Goal: Task Accomplishment & Management: Manage account settings

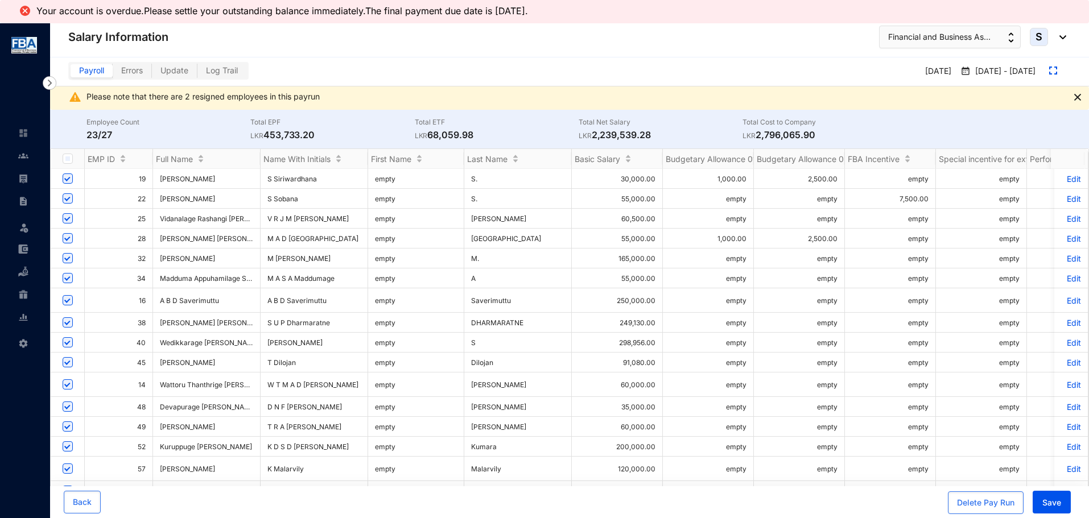
click at [1061, 320] on p "Edit" at bounding box center [1071, 323] width 20 height 10
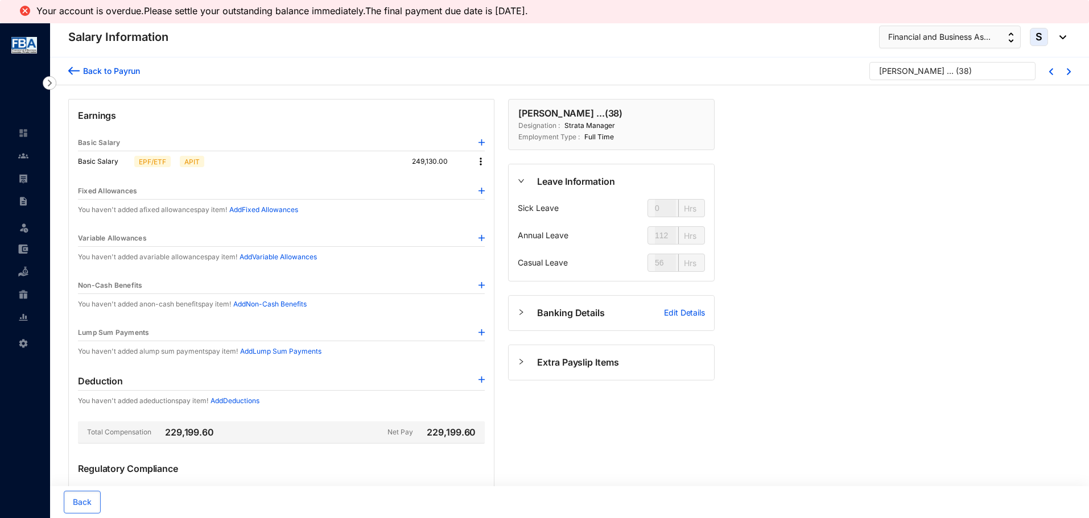
click at [69, 71] on img at bounding box center [73, 71] width 11 height 12
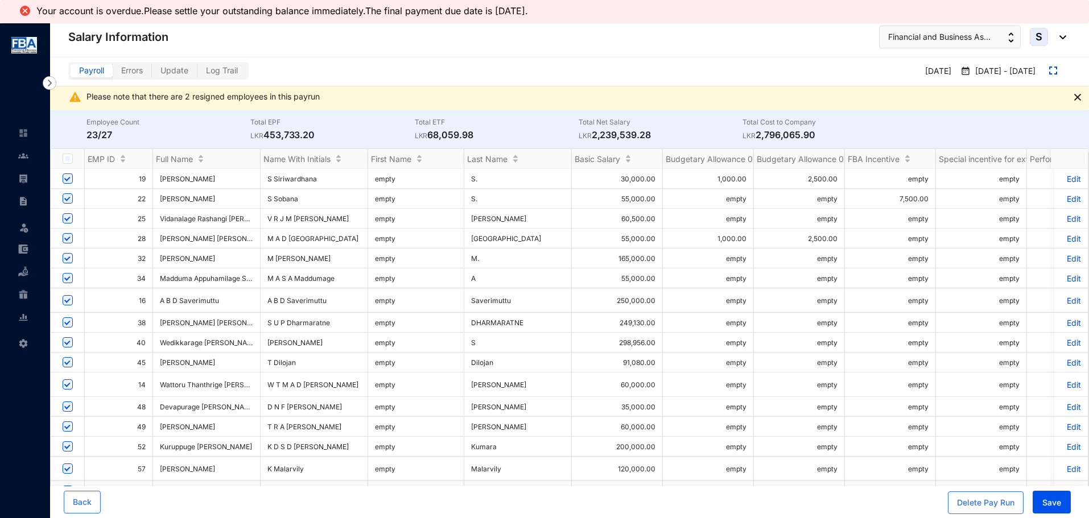
click at [1064, 320] on p "Edit" at bounding box center [1071, 323] width 20 height 10
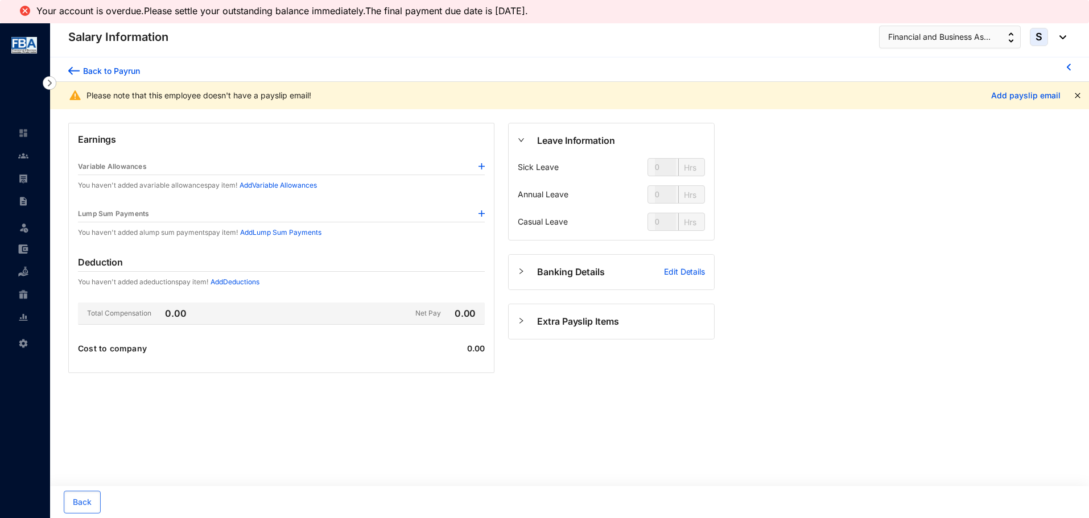
type input "112"
type input "56"
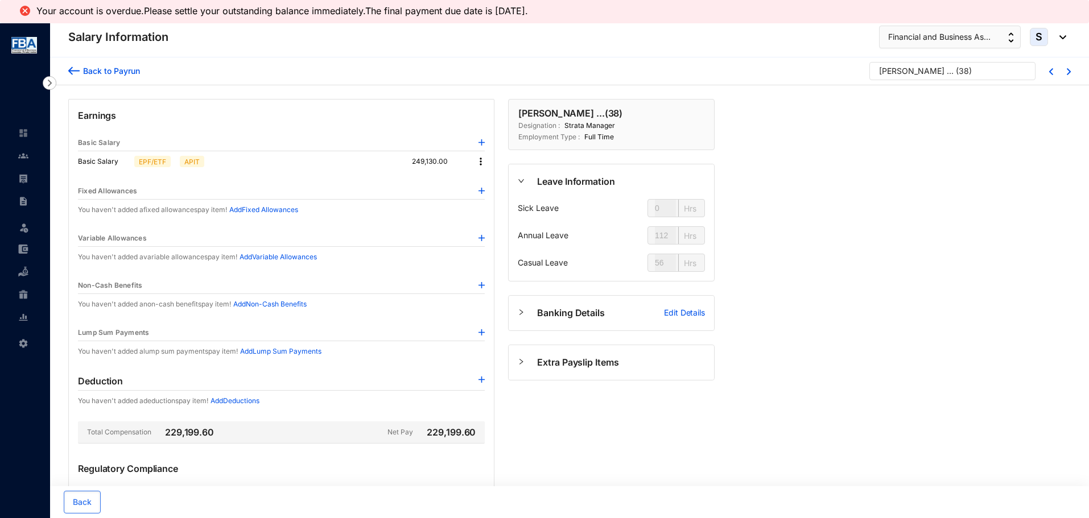
click at [71, 67] on img at bounding box center [73, 71] width 11 height 12
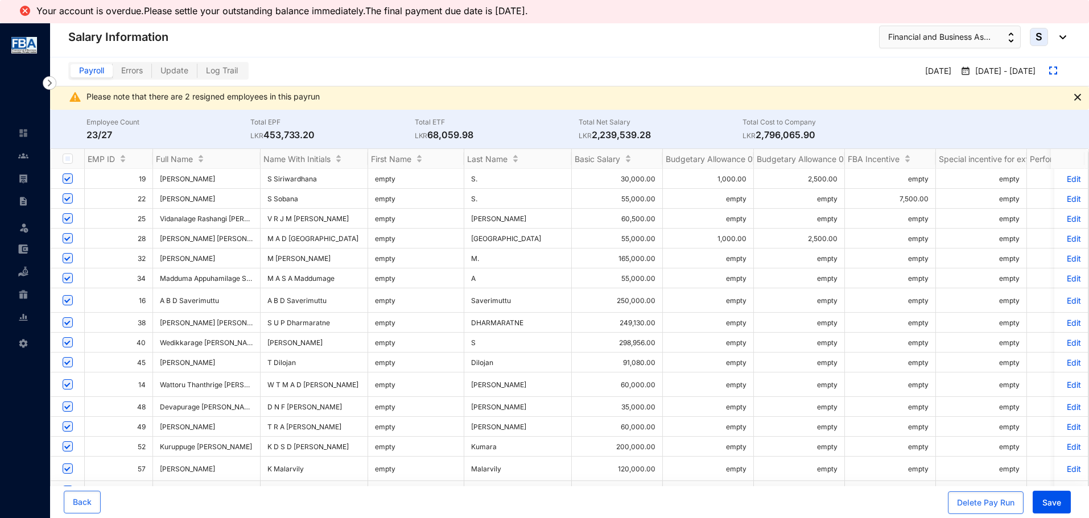
click at [1067, 318] on p "Edit" at bounding box center [1071, 323] width 20 height 10
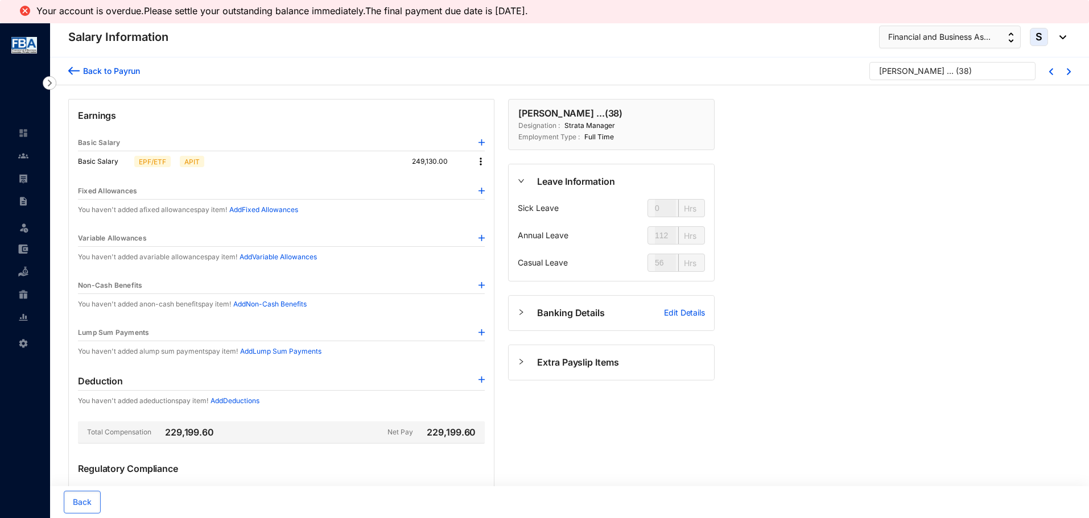
click at [73, 75] on img at bounding box center [73, 71] width 11 height 12
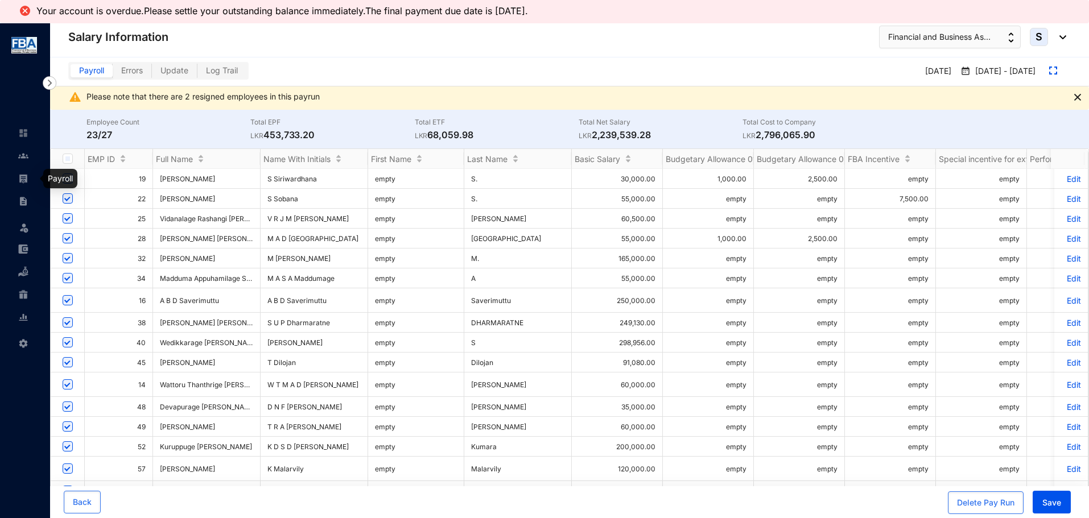
click at [25, 181] on img at bounding box center [23, 179] width 10 height 10
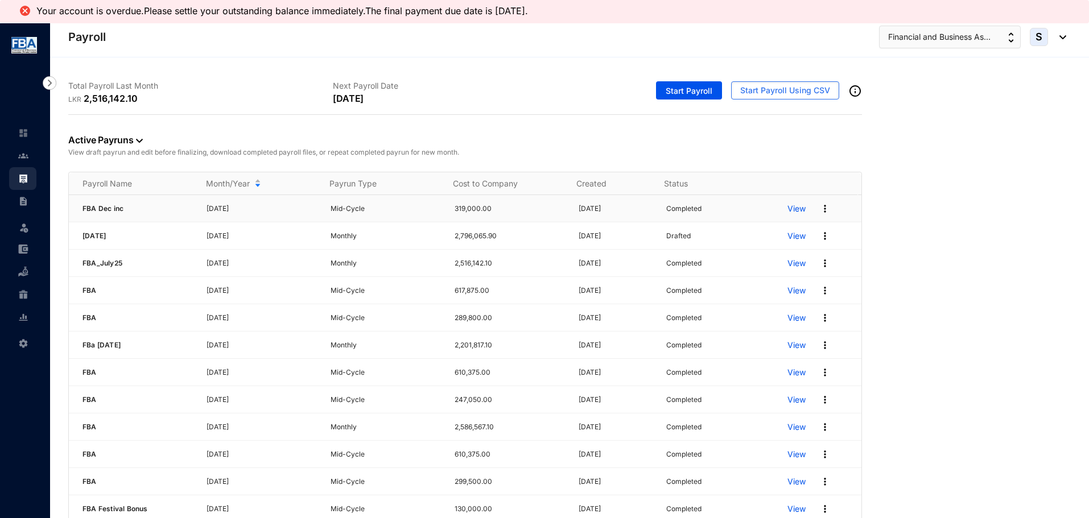
click at [819, 208] on img at bounding box center [824, 208] width 11 height 11
drag, startPoint x: 739, startPoint y: 172, endPoint x: 667, endPoint y: 178, distance: 71.9
click at [738, 172] on div "Payroll Name Month/Year Payrun Type Cost to Company Created Status FBA Dec inc …" at bounding box center [465, 346] width 794 height 349
click at [344, 267] on p "Monthly" at bounding box center [386, 263] width 110 height 11
click at [472, 264] on p "2,516,142.10" at bounding box center [510, 263] width 110 height 11
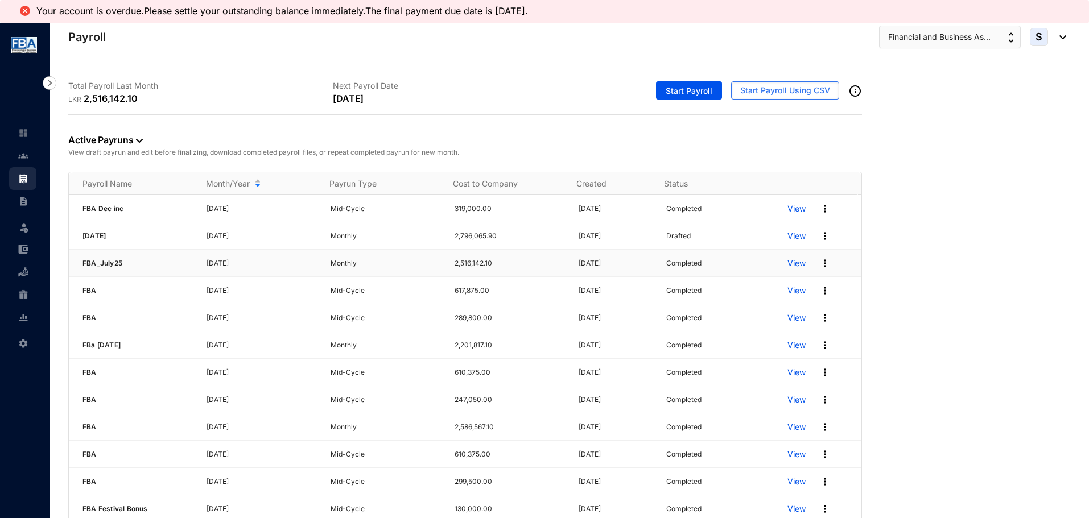
click at [787, 265] on p "View" at bounding box center [796, 263] width 18 height 11
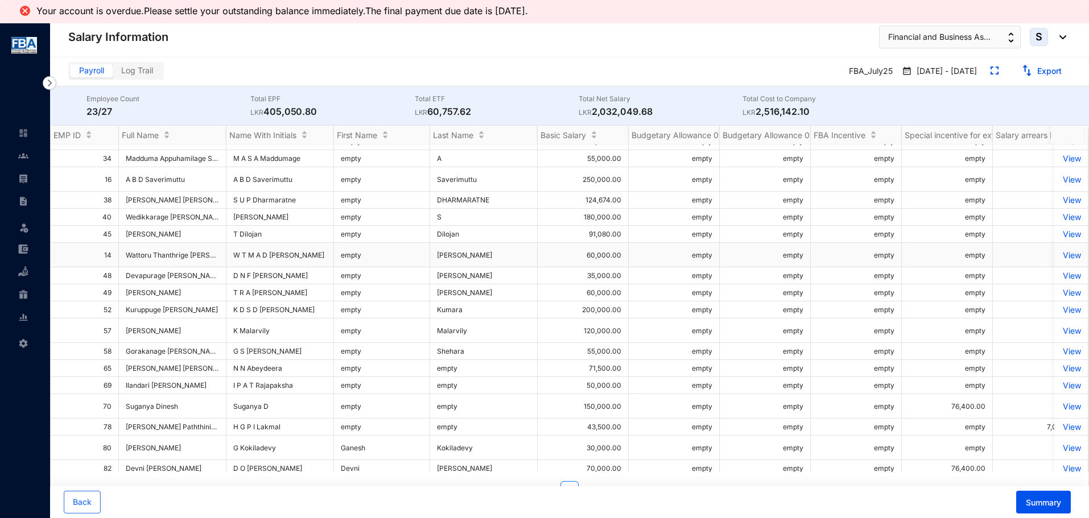
scroll to position [103, 0]
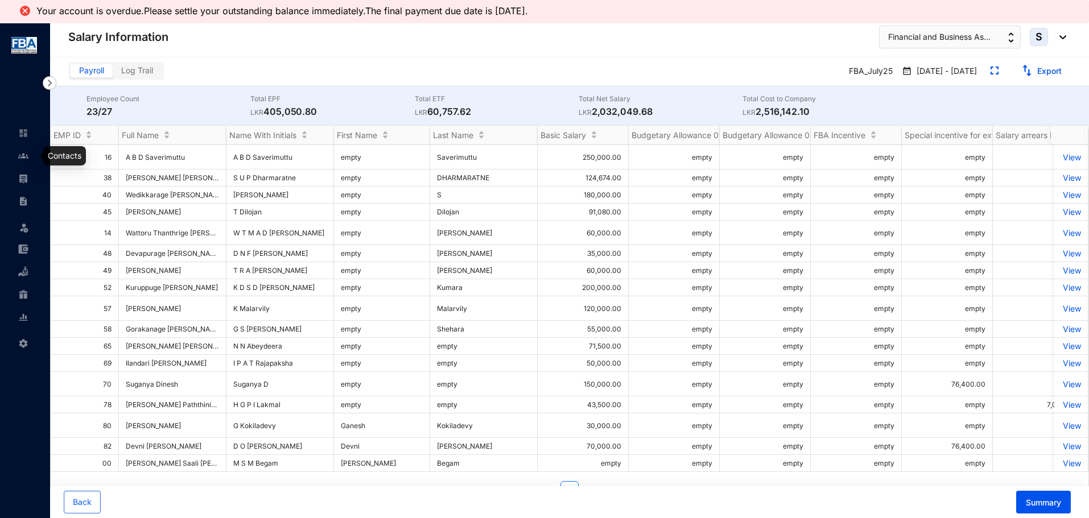
click at [18, 158] on link at bounding box center [32, 155] width 28 height 11
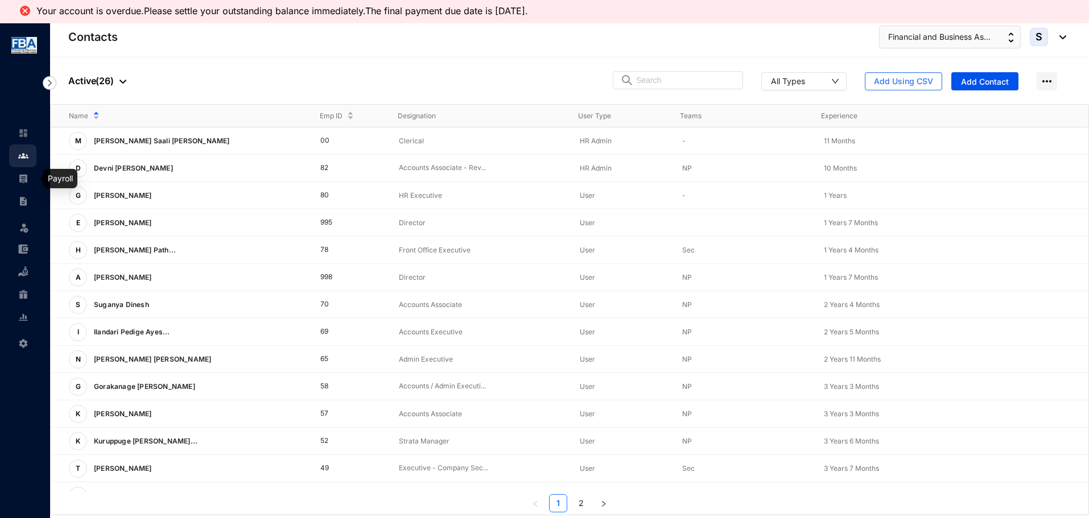
click at [27, 173] on div at bounding box center [23, 173] width 10 height 10
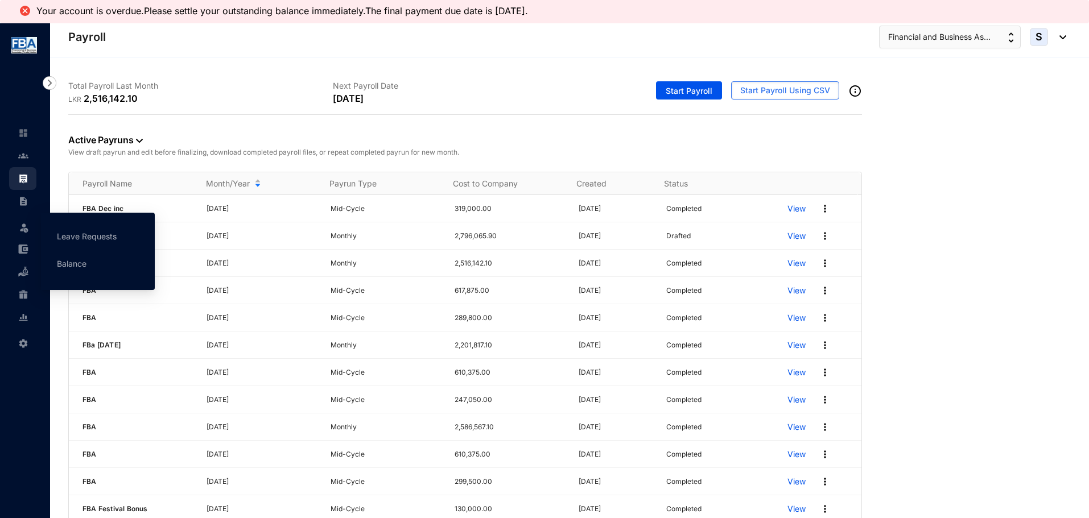
click at [19, 228] on img at bounding box center [23, 227] width 11 height 11
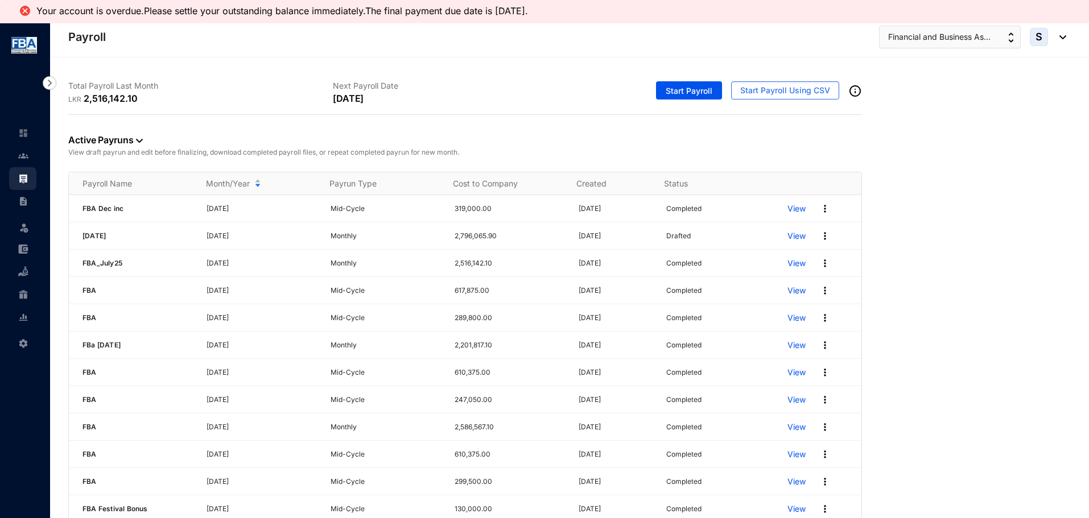
click at [274, 152] on p "View draft payrun and edit before finalizing, download completed payroll files,…" at bounding box center [465, 152] width 794 height 11
drag, startPoint x: 815, startPoint y: 234, endPoint x: 809, endPoint y: 230, distance: 6.5
click at [819, 234] on img at bounding box center [824, 235] width 11 height 11
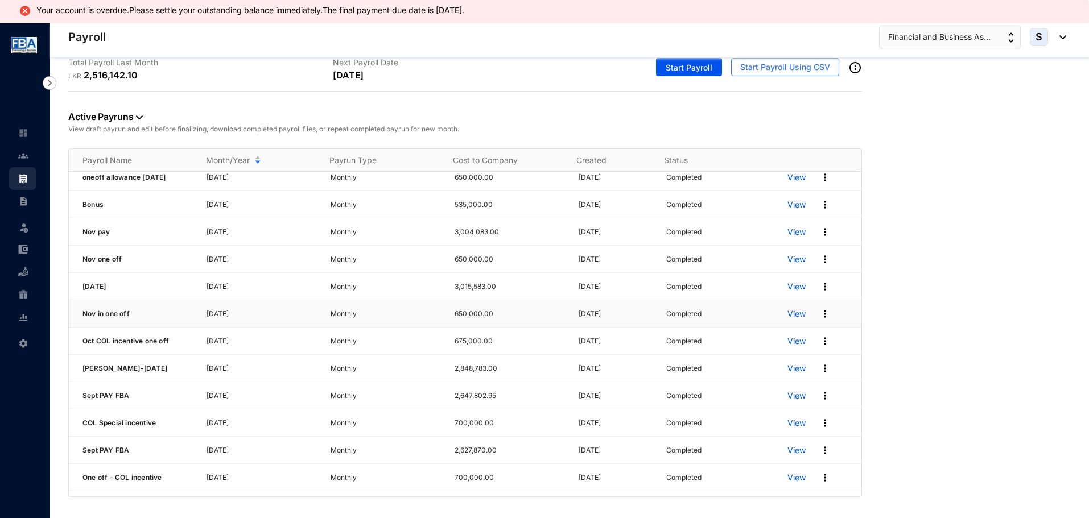
scroll to position [2844, 0]
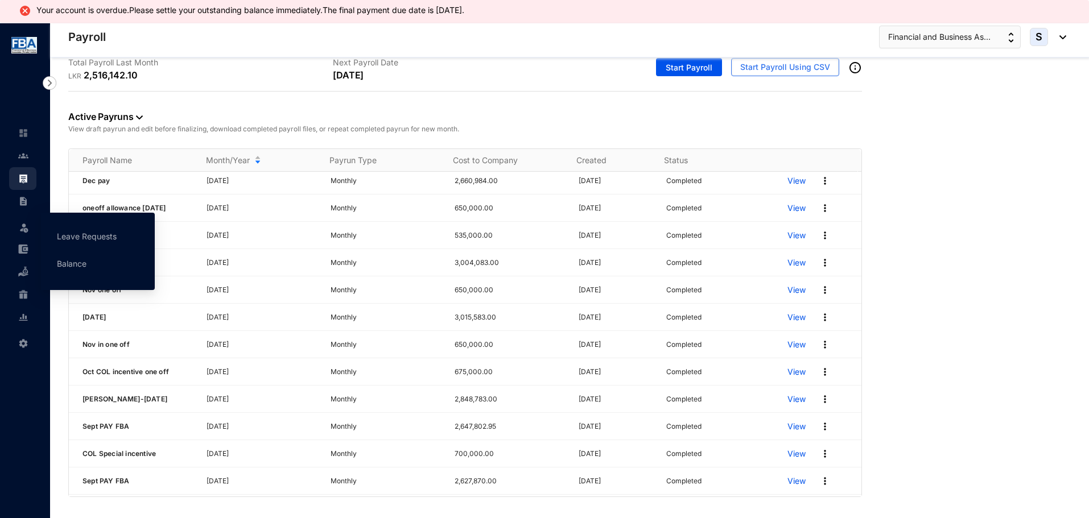
click at [19, 226] on img at bounding box center [23, 227] width 11 height 11
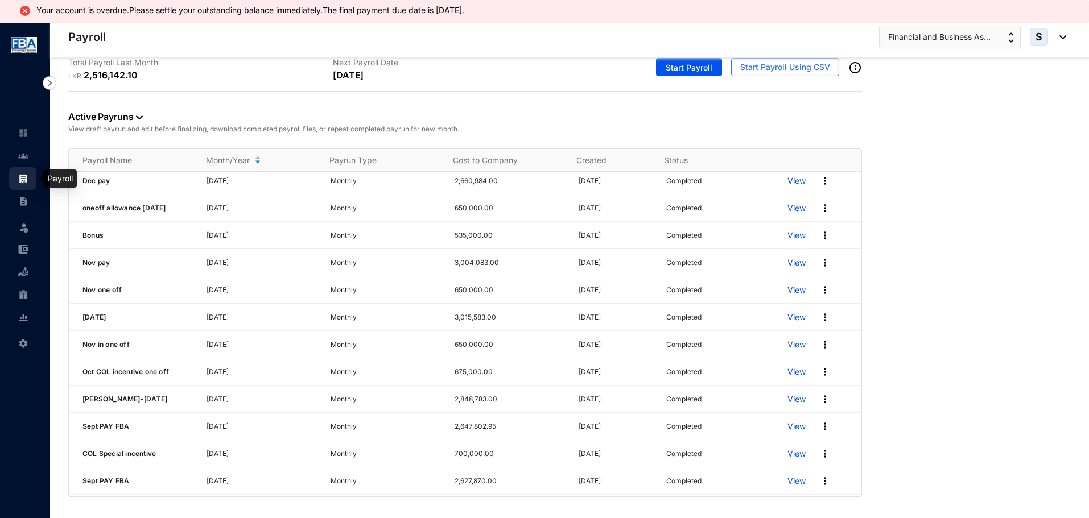
click at [18, 181] on link at bounding box center [32, 178] width 28 height 11
click at [25, 153] on img at bounding box center [23, 156] width 10 height 10
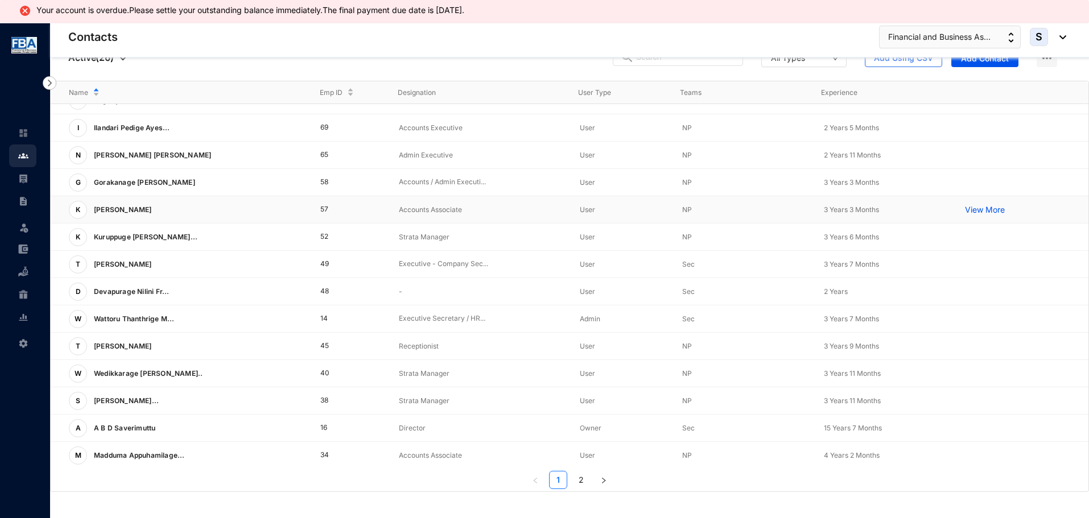
scroll to position [181, 0]
click at [133, 401] on span "[PERSON_NAME]..." at bounding box center [126, 400] width 65 height 9
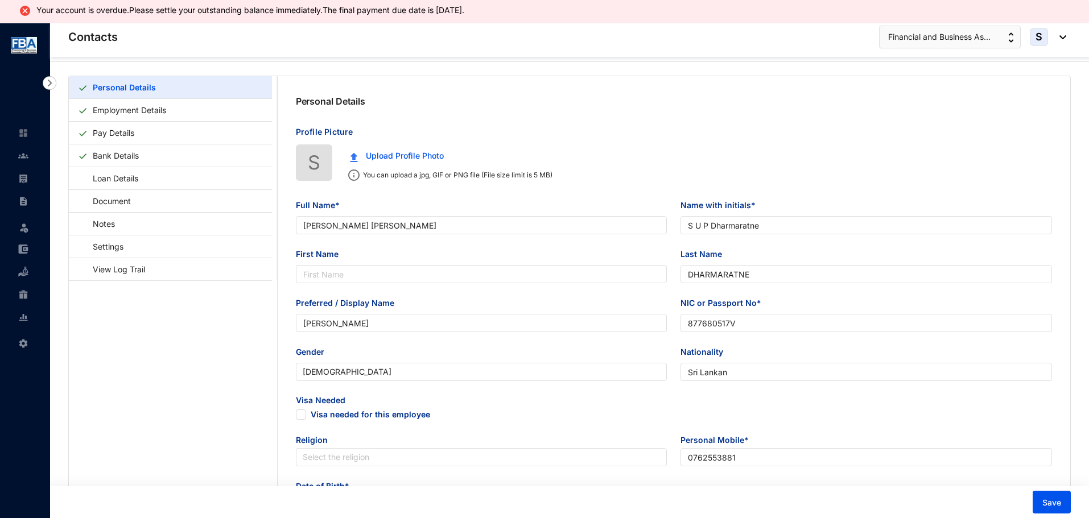
type input "[PERSON_NAME] [PERSON_NAME]"
type input "S U P Dharmaratne"
type input "DHARMARATNE"
type input "[PERSON_NAME]"
type input "877680517V"
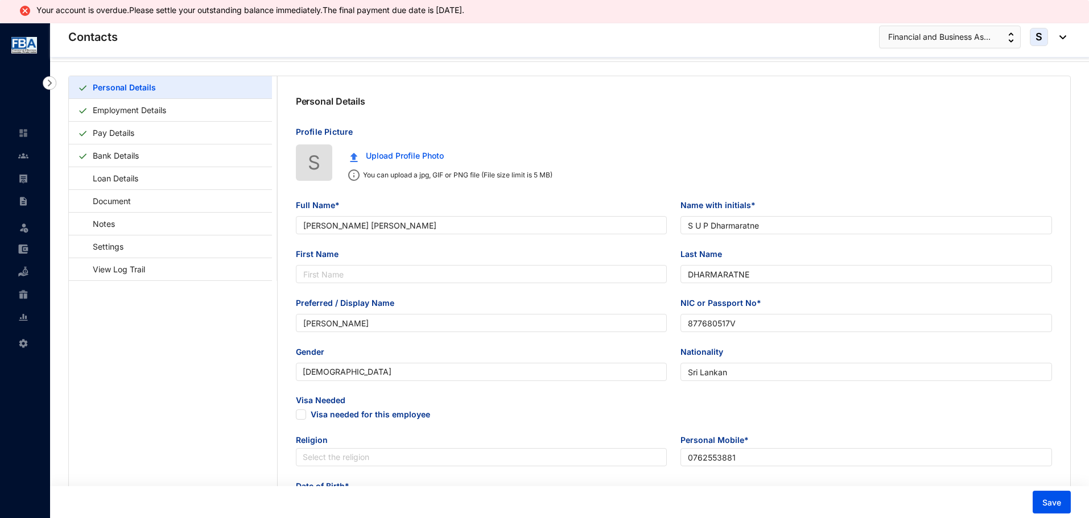
type input "Sri Lankan"
type input "0762553881"
type input "[STREET_ADDRESS]"
type input "[DATE]"
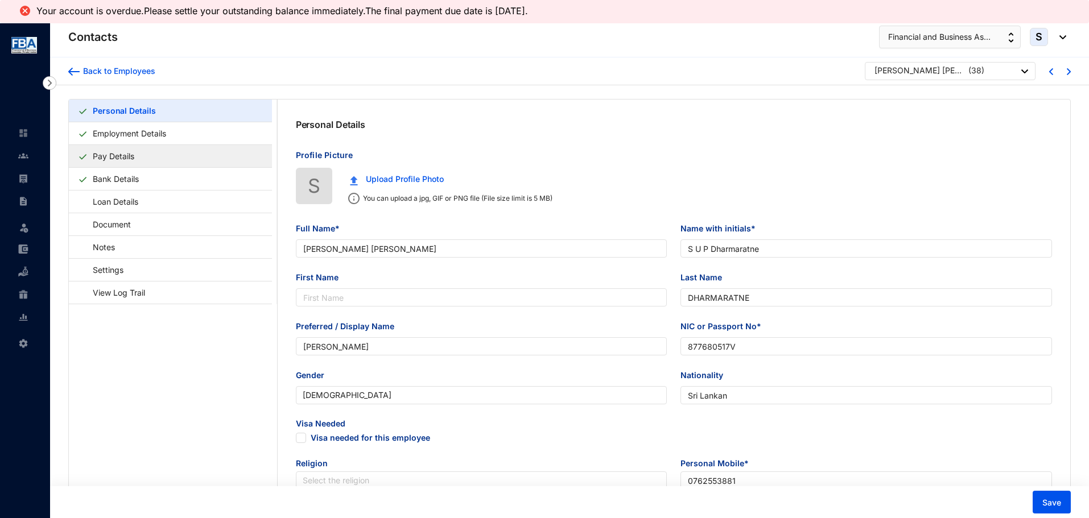
click at [94, 157] on link "Pay Details" at bounding box center [113, 155] width 51 height 23
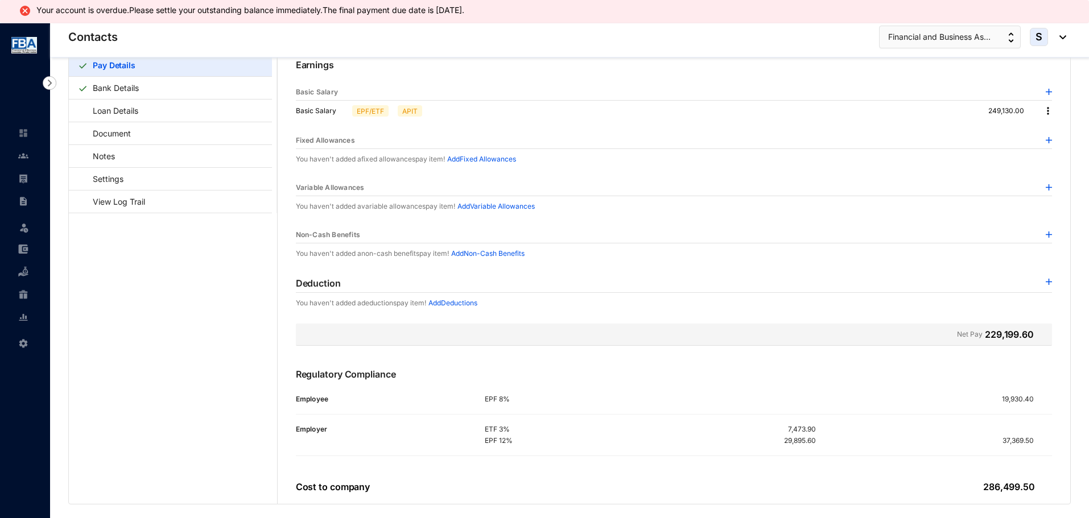
click at [1046, 110] on img at bounding box center [1047, 110] width 11 height 11
click at [1048, 130] on span "Edit" at bounding box center [1055, 130] width 14 height 13
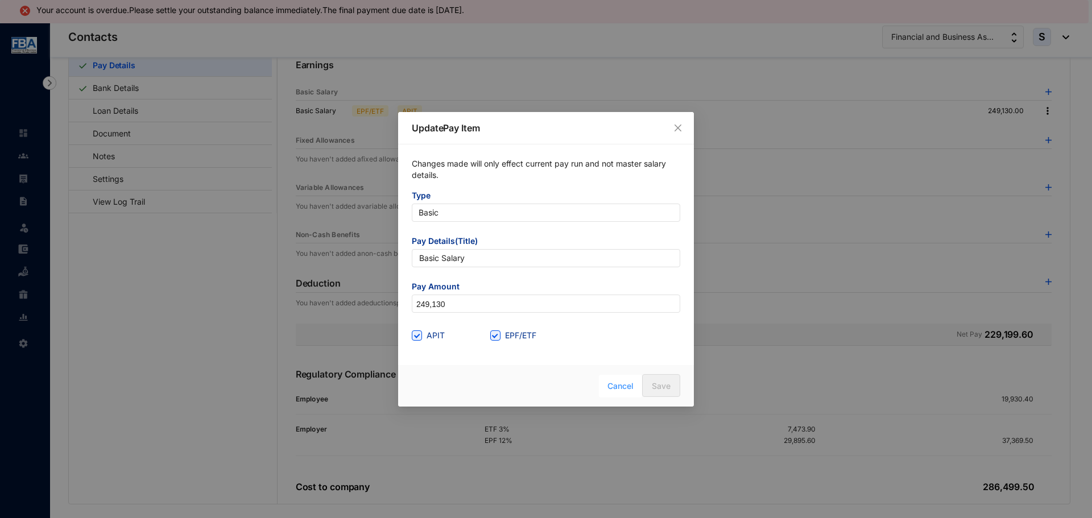
click at [611, 386] on span "Cancel" at bounding box center [621, 386] width 26 height 13
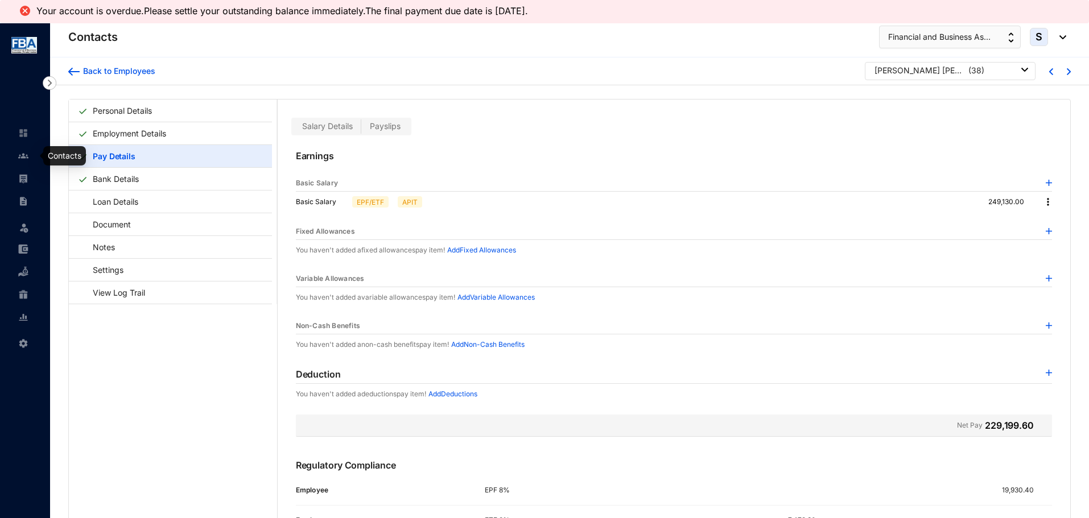
click at [27, 150] on div at bounding box center [23, 150] width 10 height 10
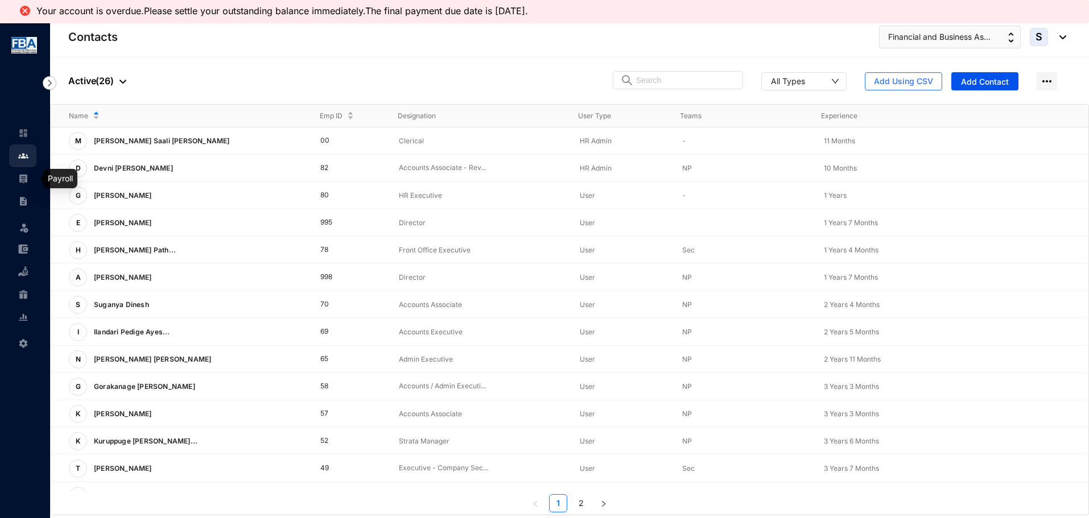
click at [29, 180] on link at bounding box center [32, 178] width 28 height 11
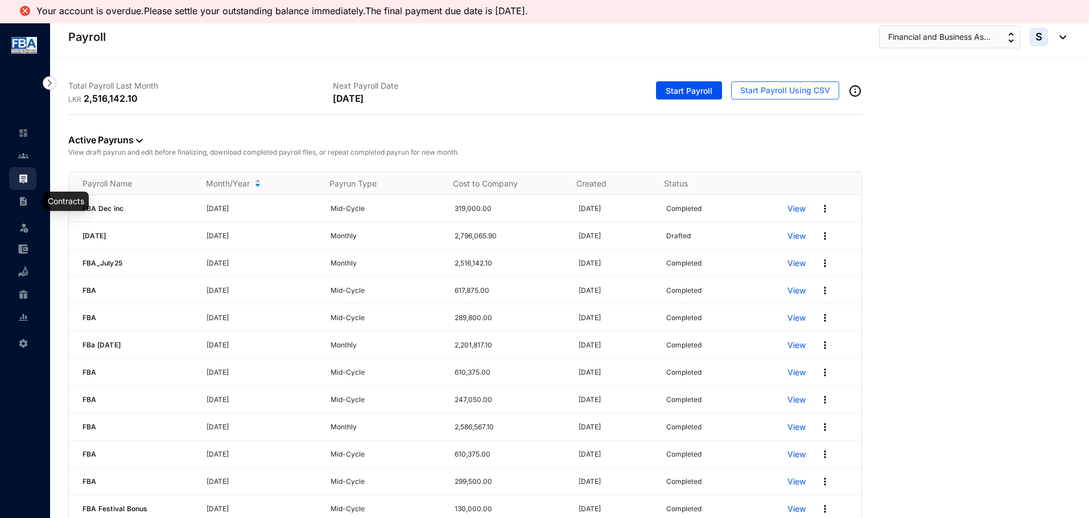
click at [29, 199] on link at bounding box center [32, 201] width 28 height 11
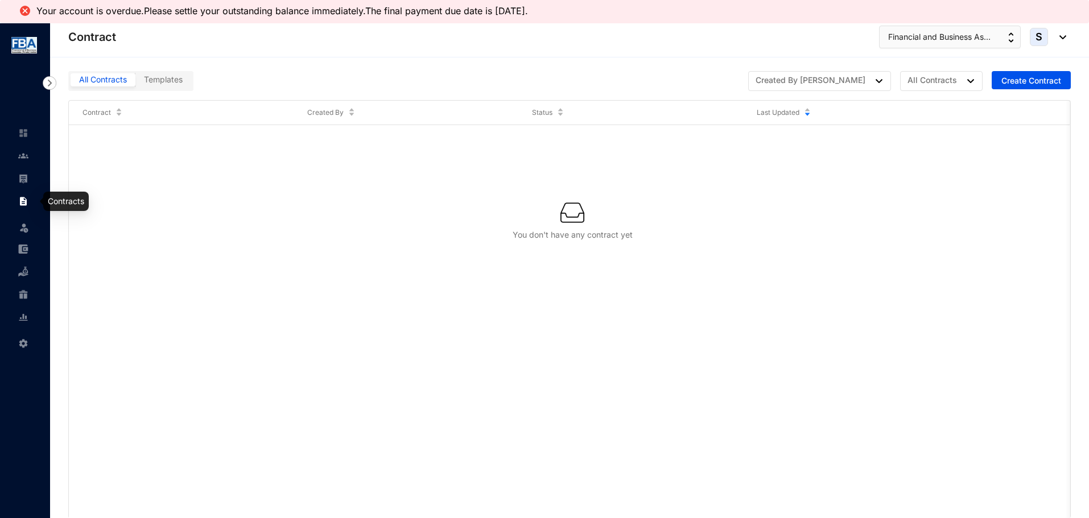
click at [22, 195] on div at bounding box center [23, 196] width 10 height 10
click at [18, 173] on link at bounding box center [32, 178] width 28 height 11
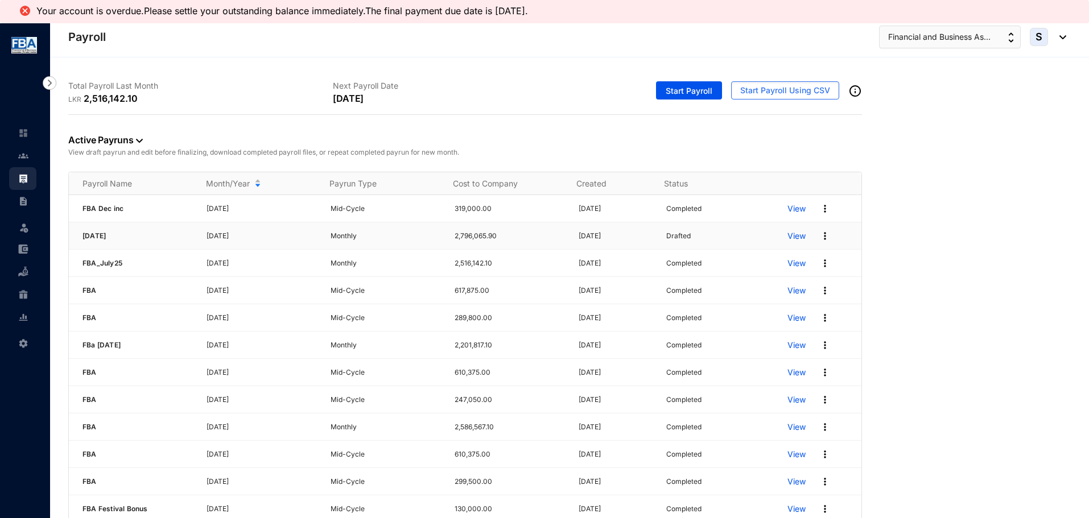
click at [819, 238] on img at bounding box center [824, 235] width 11 height 11
click at [731, 229] on td "Drafted" at bounding box center [712, 235] width 121 height 27
click at [820, 261] on img at bounding box center [824, 263] width 11 height 11
click at [719, 241] on div "Drafted" at bounding box center [720, 235] width 108 height 11
click at [819, 237] on img at bounding box center [824, 235] width 11 height 11
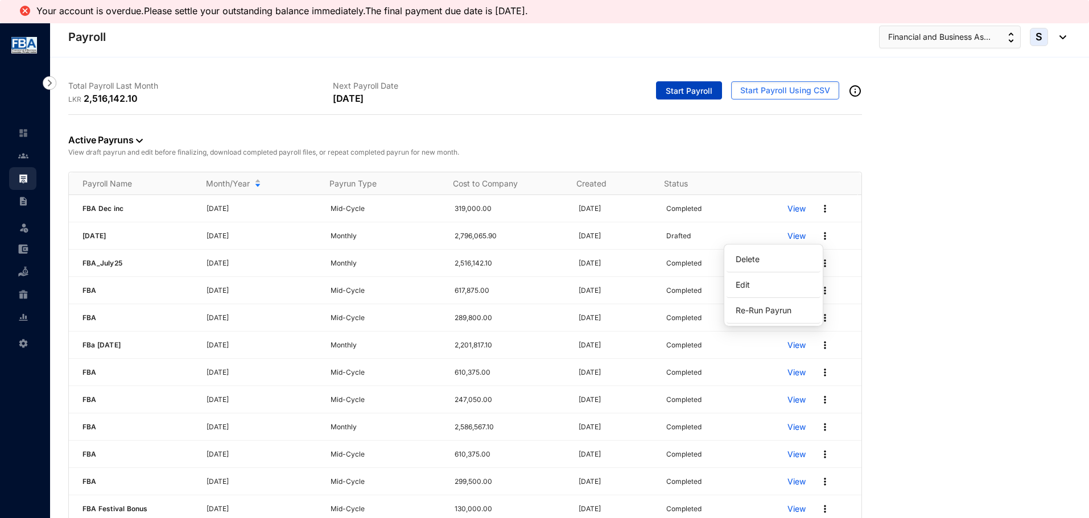
click at [673, 94] on span "Start Payroll" at bounding box center [689, 90] width 47 height 11
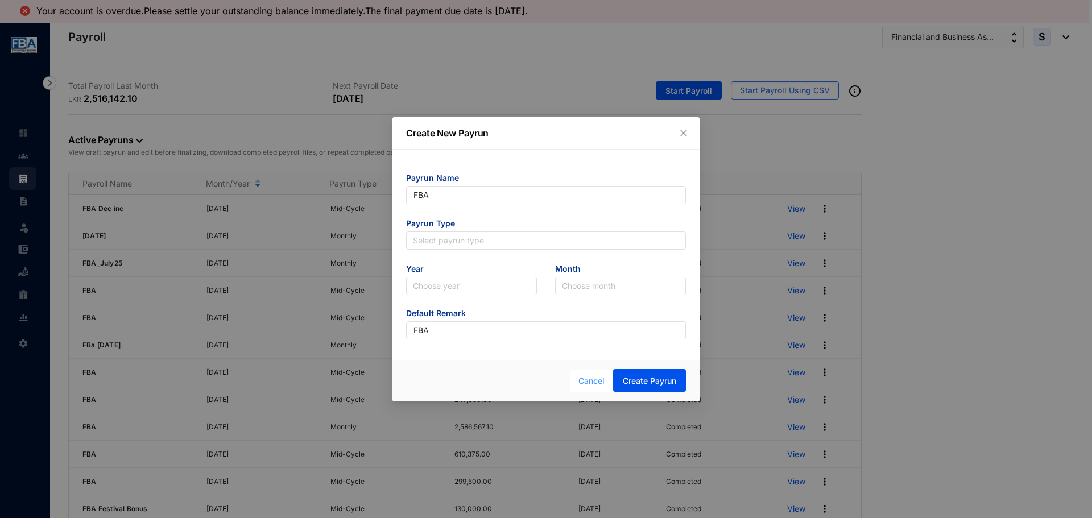
click at [588, 379] on span "Cancel" at bounding box center [592, 381] width 26 height 13
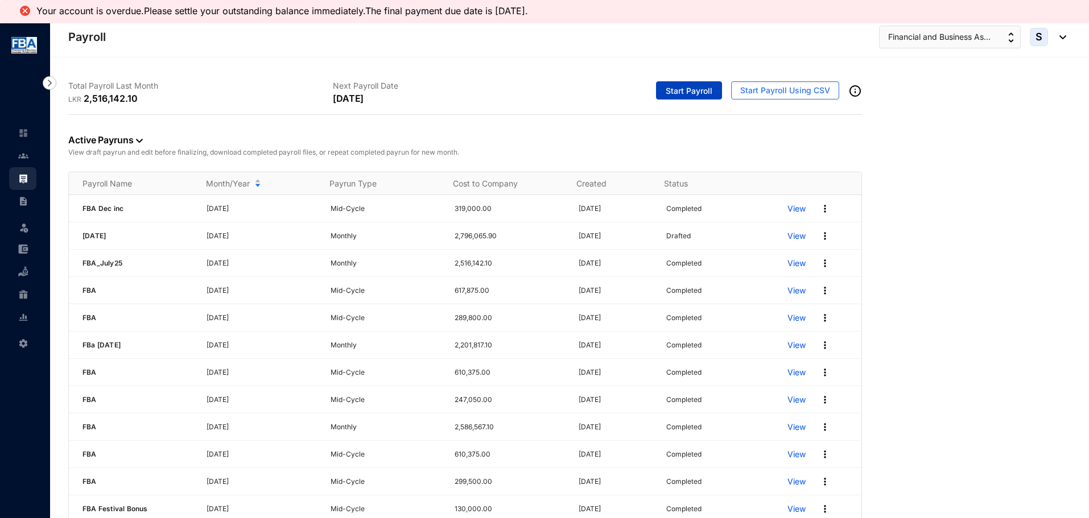
click at [674, 92] on span "Start Payroll" at bounding box center [689, 90] width 47 height 11
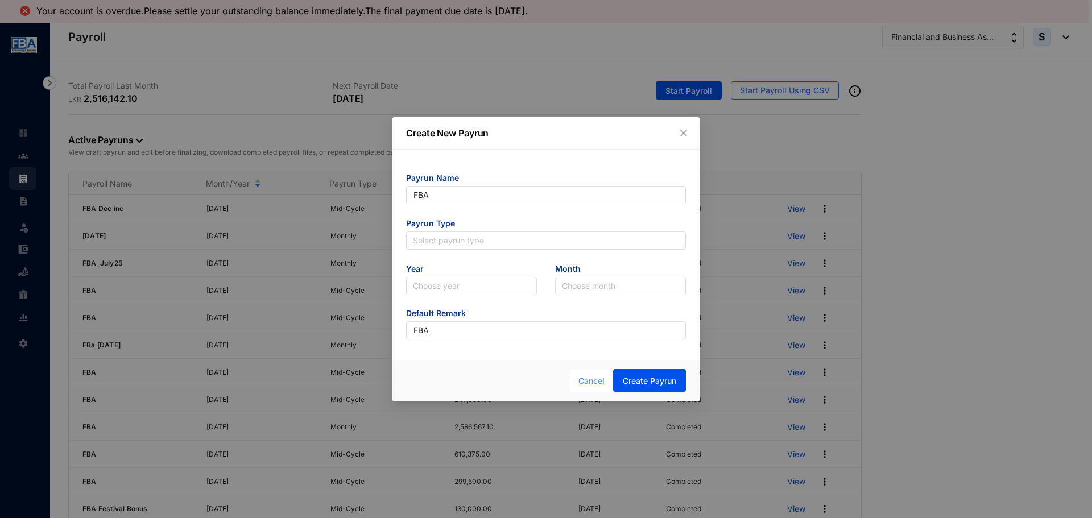
click at [583, 379] on span "Cancel" at bounding box center [592, 381] width 26 height 13
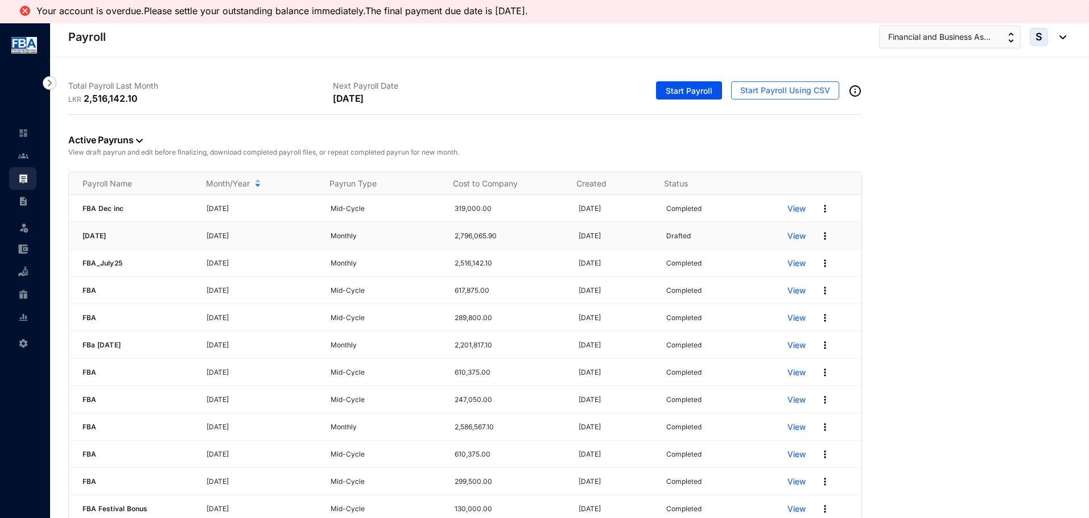
click at [819, 236] on img at bounding box center [824, 235] width 11 height 11
click at [749, 255] on p "Delete" at bounding box center [773, 259] width 80 height 19
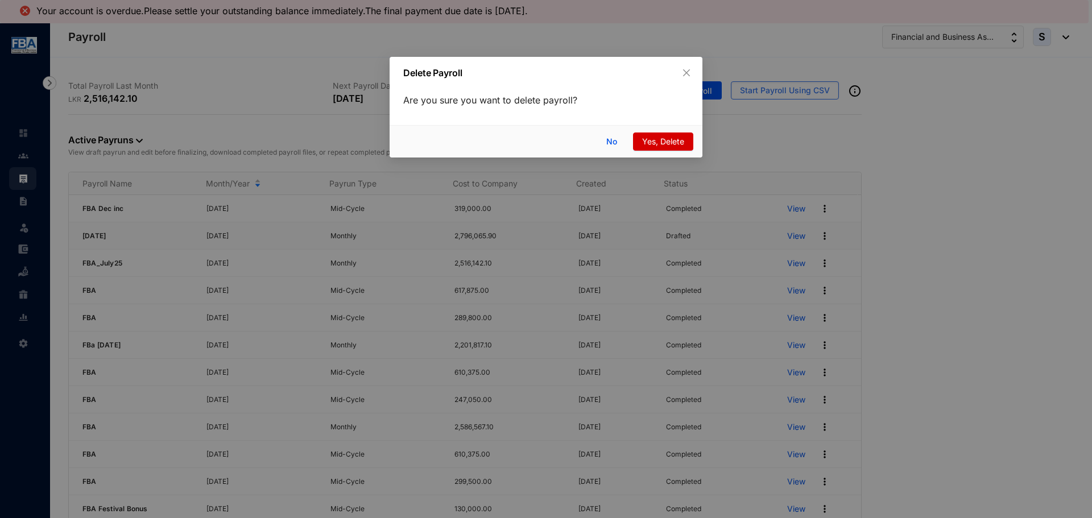
click at [650, 139] on span "Yes, Delete" at bounding box center [663, 141] width 42 height 13
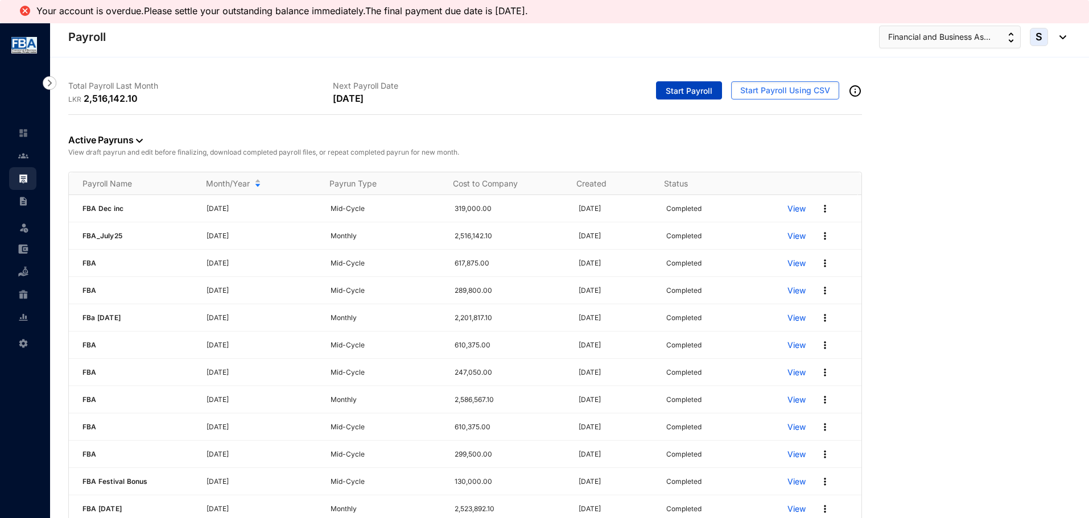
click at [679, 97] on button "Start Payroll" at bounding box center [689, 90] width 66 height 18
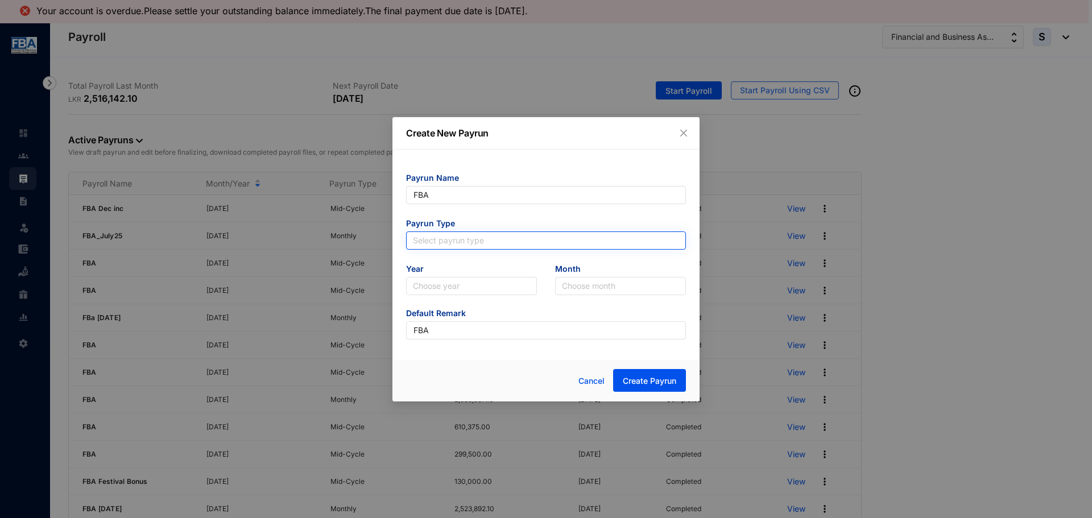
click at [430, 237] on input "search" at bounding box center [546, 240] width 266 height 17
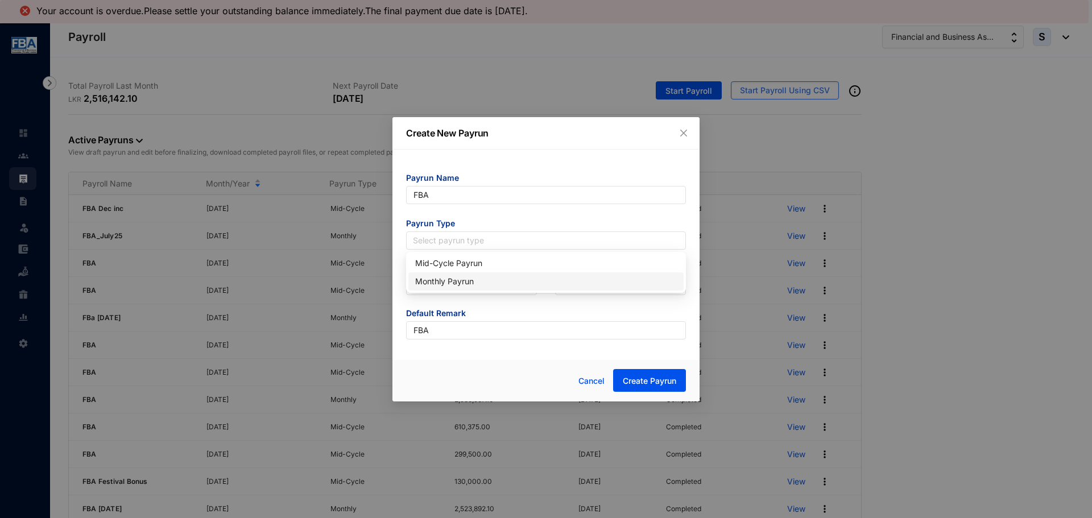
click at [433, 282] on div "Monthly Payrun" at bounding box center [546, 281] width 262 height 13
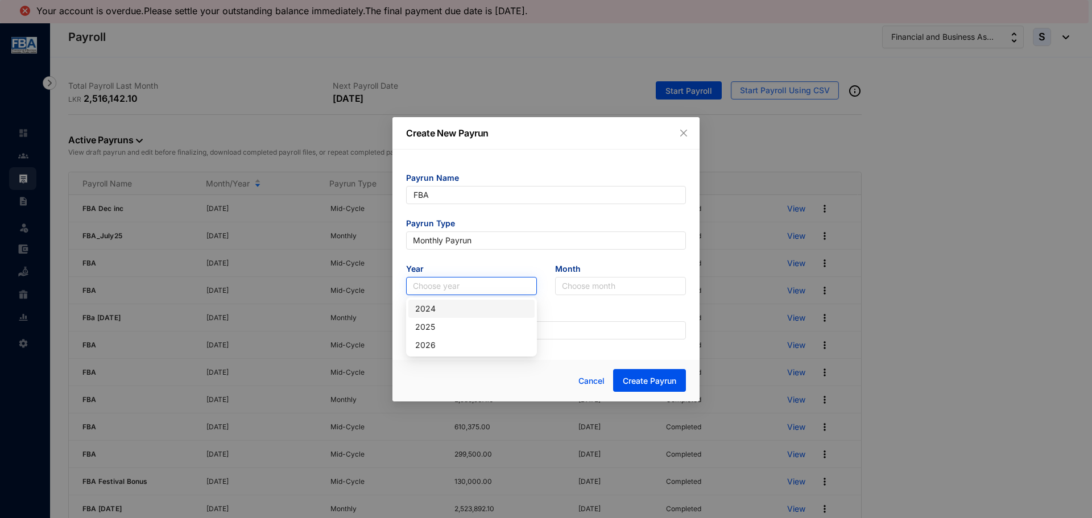
click at [415, 284] on input "search" at bounding box center [471, 286] width 117 height 17
click at [424, 328] on div "2025" at bounding box center [471, 327] width 113 height 13
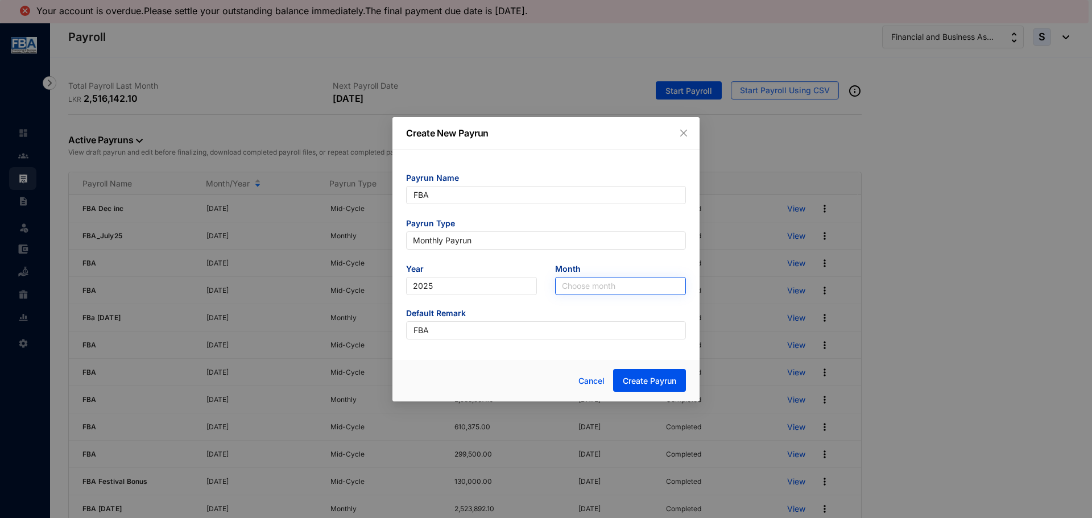
click at [567, 289] on input "search" at bounding box center [620, 286] width 117 height 17
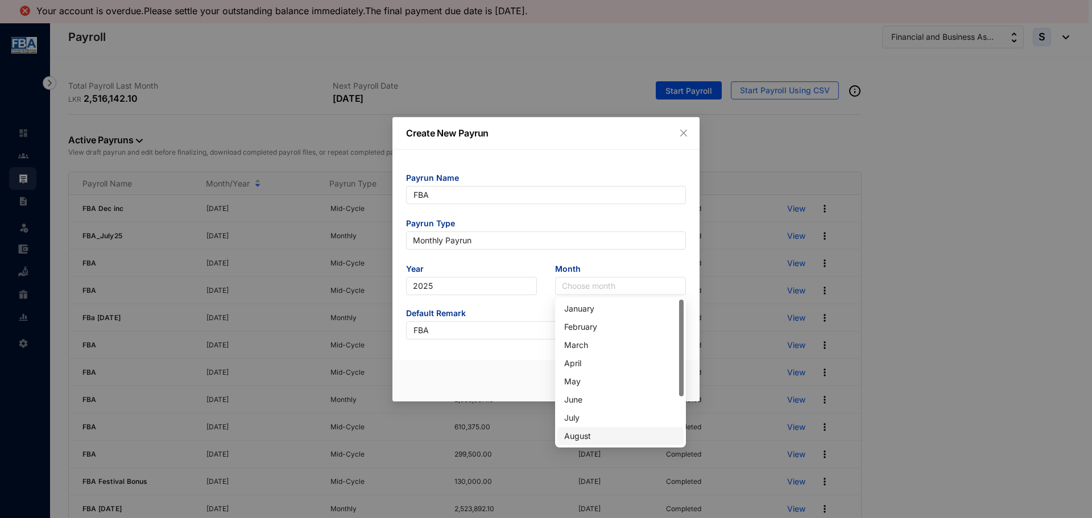
click at [575, 436] on div "August" at bounding box center [620, 436] width 113 height 13
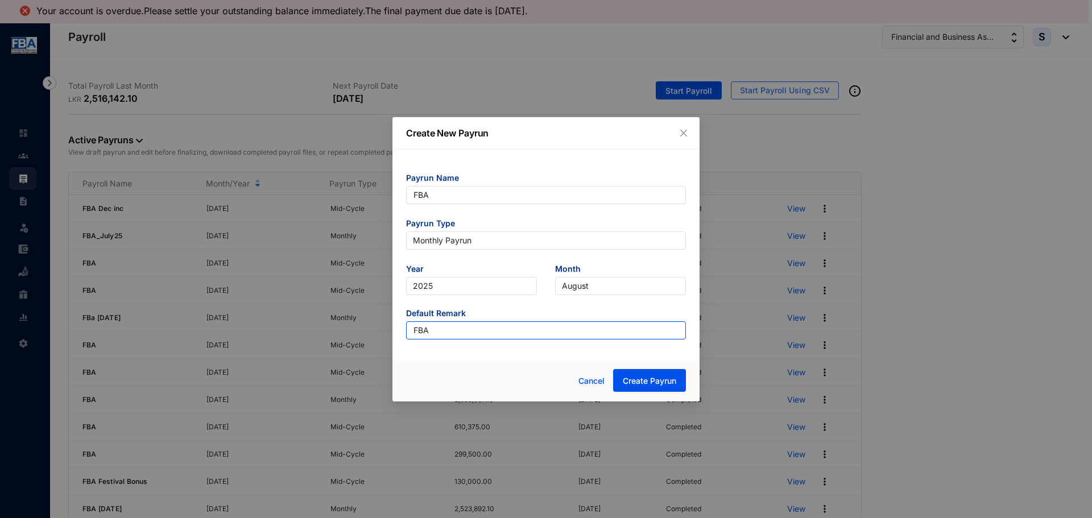
click at [442, 336] on input "FBA" at bounding box center [546, 330] width 280 height 18
type input "FBAAugust25"
click at [627, 378] on span "Create Payrun" at bounding box center [649, 380] width 53 height 11
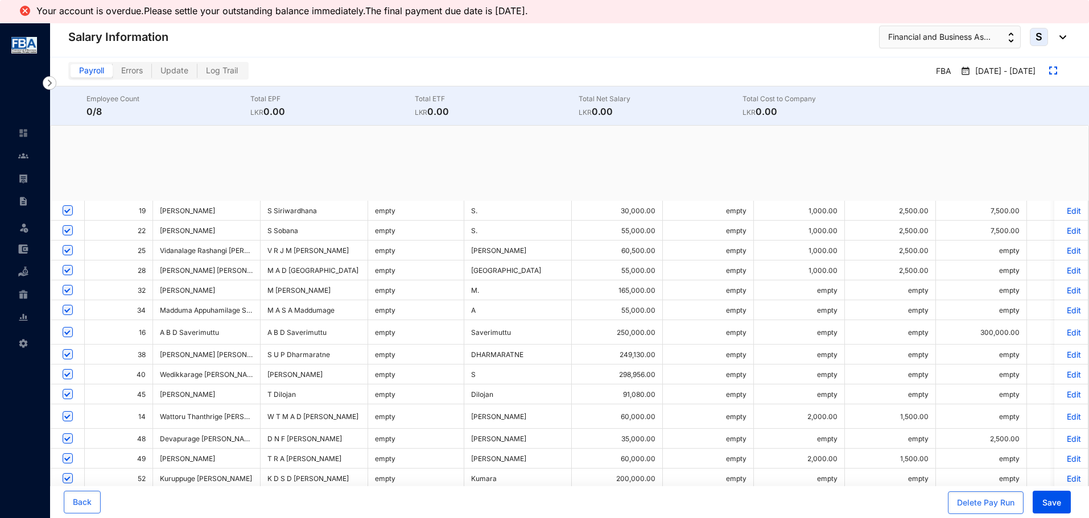
checkbox input "true"
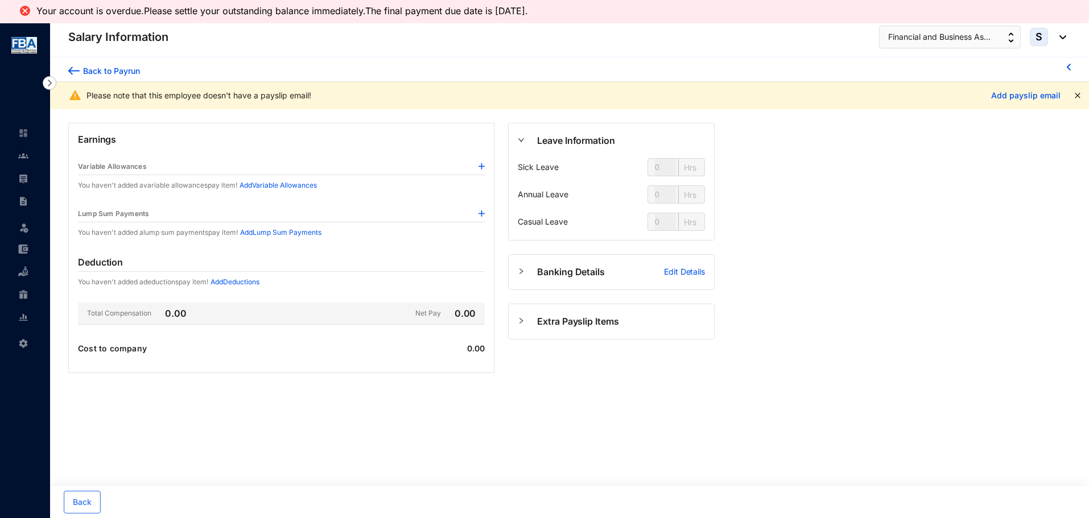
type input "112"
type input "56"
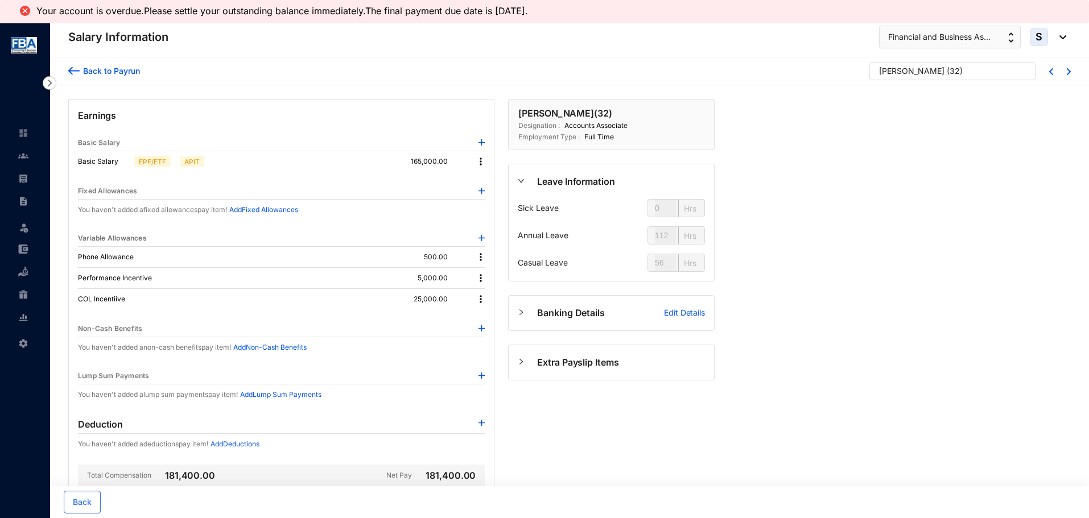
click at [70, 69] on img at bounding box center [73, 71] width 11 height 12
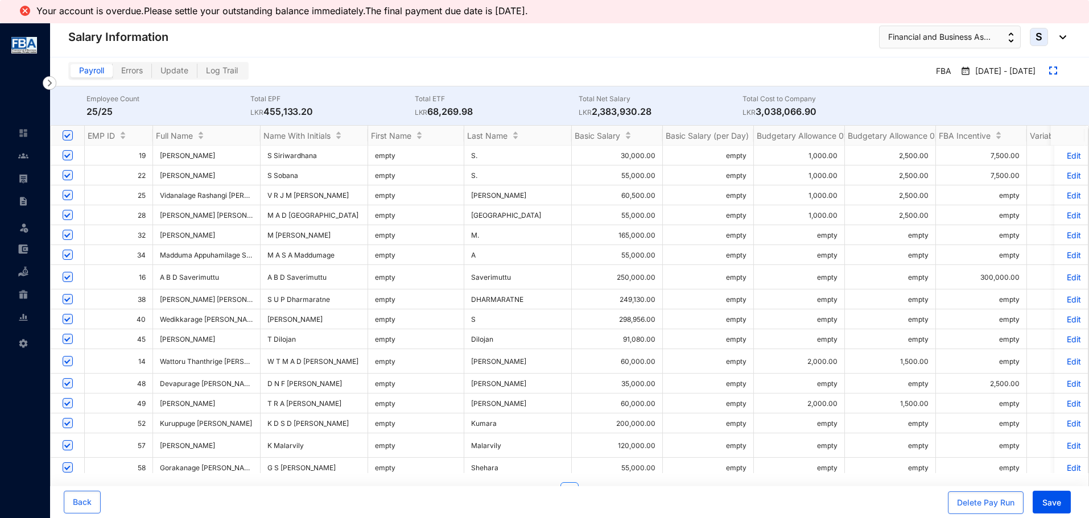
click at [1064, 295] on p "Edit" at bounding box center [1071, 300] width 20 height 10
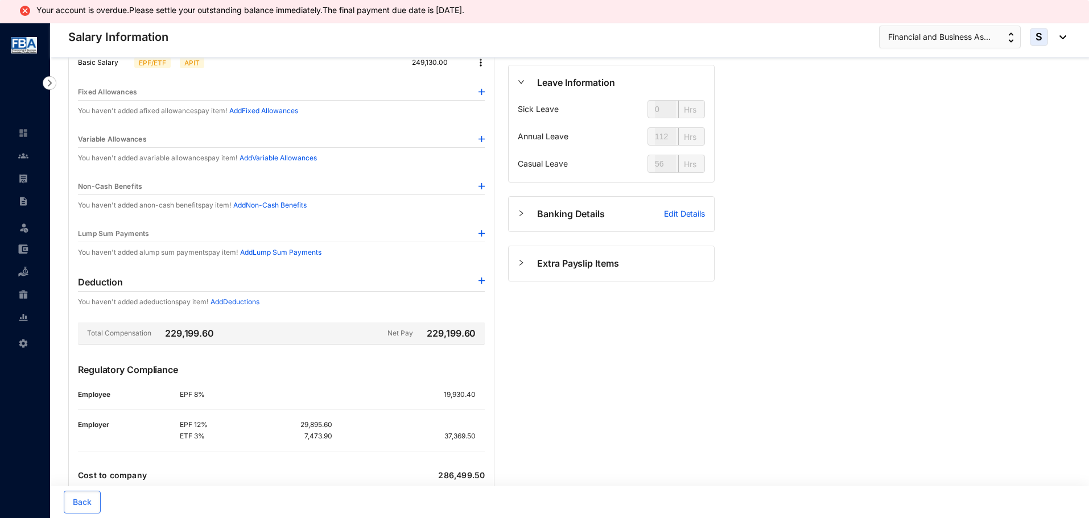
scroll to position [134, 0]
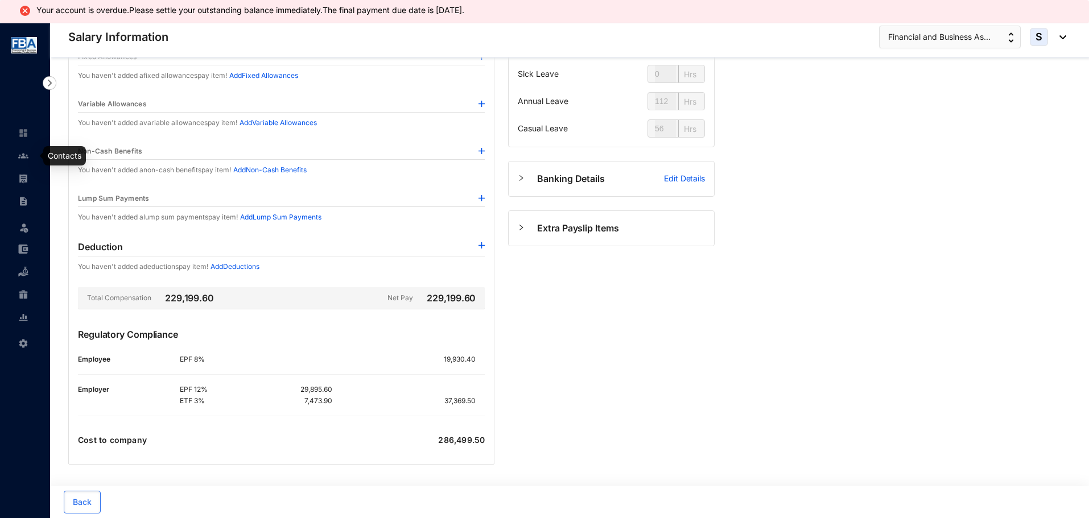
click at [30, 153] on link at bounding box center [32, 155] width 28 height 11
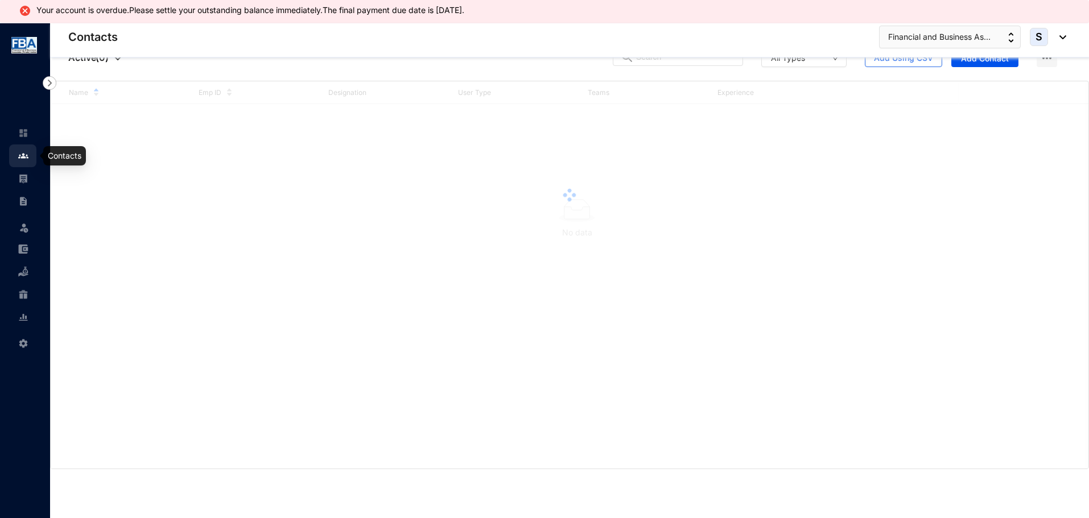
scroll to position [23, 0]
click at [28, 177] on img at bounding box center [23, 179] width 10 height 10
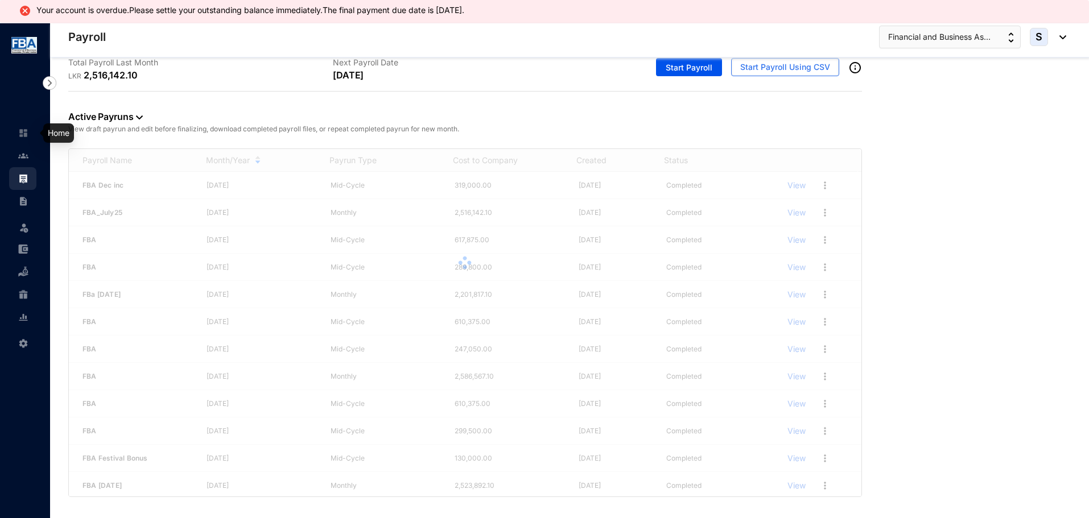
click at [26, 156] on img at bounding box center [23, 156] width 10 height 10
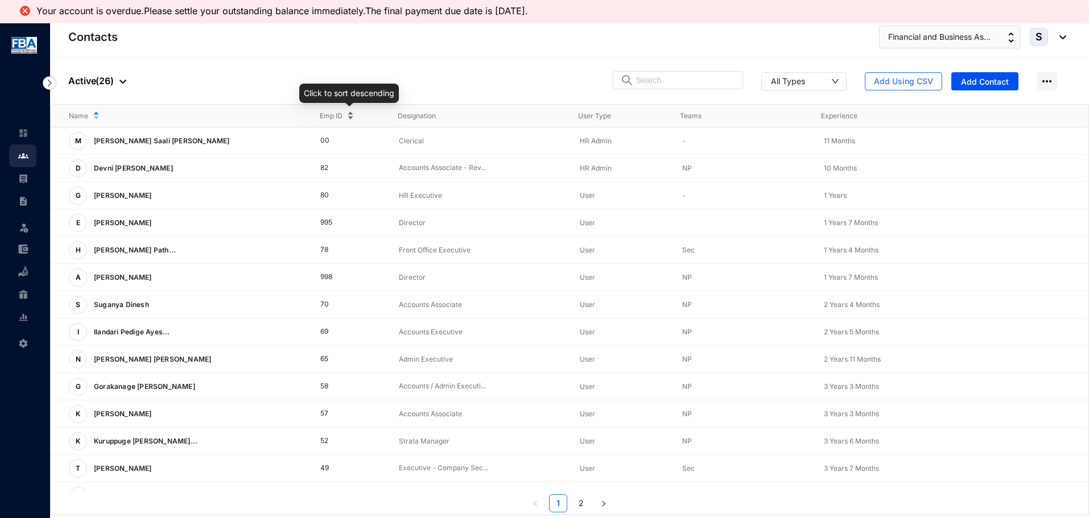
click at [322, 114] on span "Emp ID" at bounding box center [331, 115] width 23 height 11
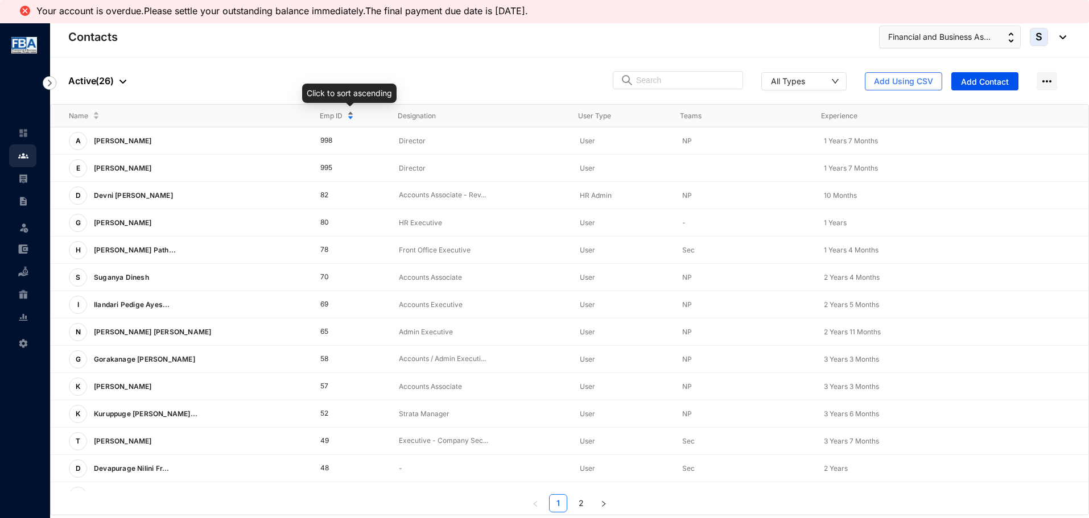
click at [322, 114] on span "Emp ID" at bounding box center [331, 115] width 23 height 11
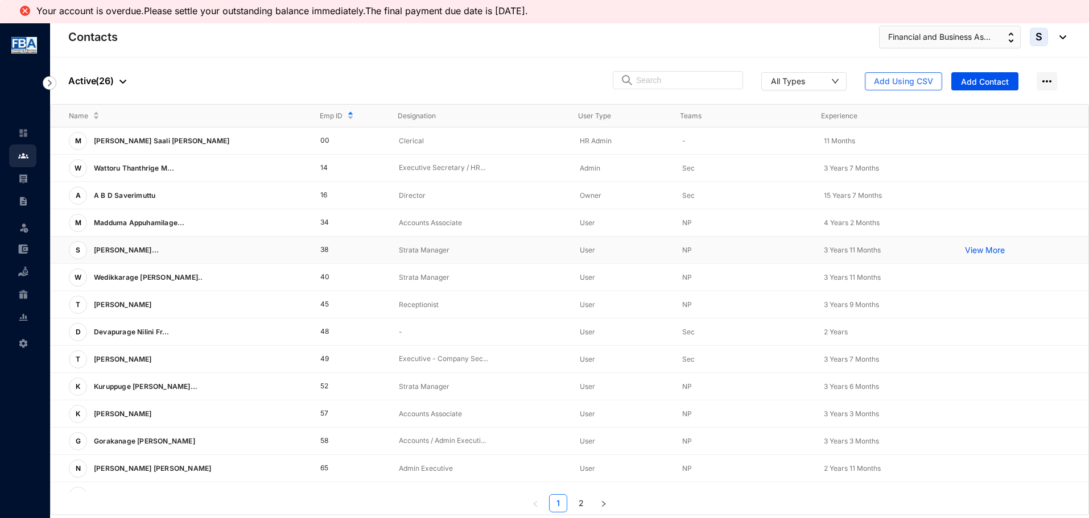
click at [965, 250] on p "View More" at bounding box center [988, 250] width 46 height 11
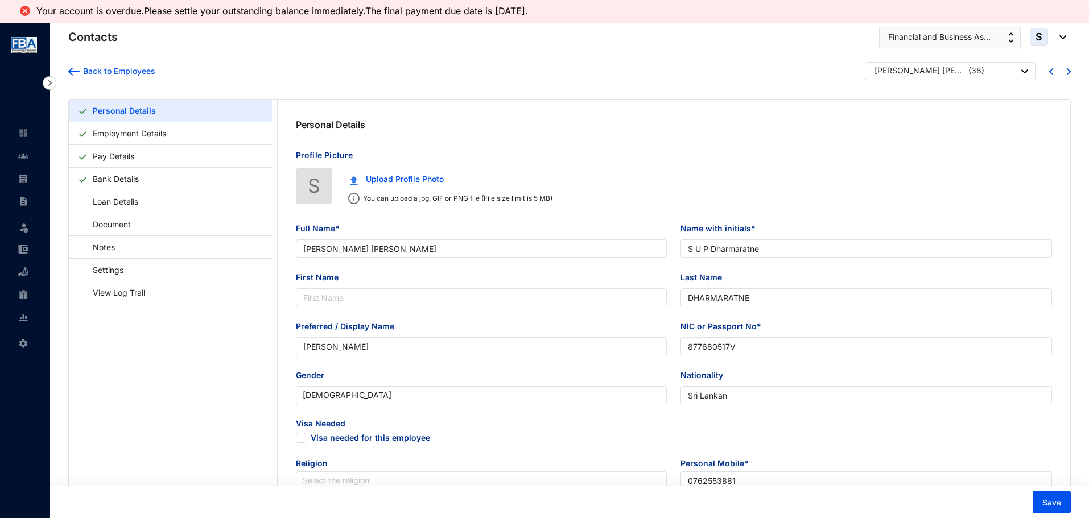
type input "[DATE]"
click at [105, 159] on link "Pay Details" at bounding box center [113, 155] width 51 height 23
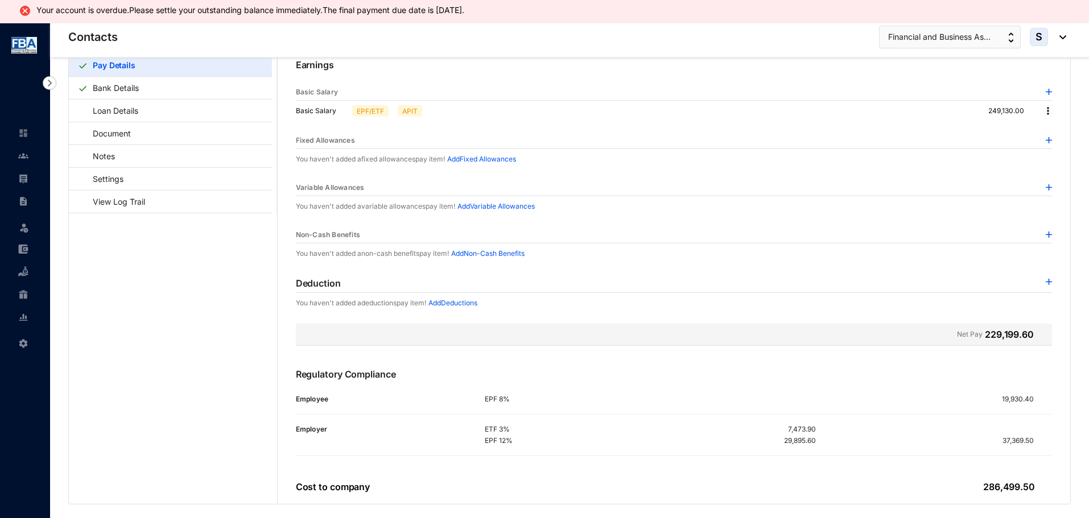
click at [1043, 110] on img at bounding box center [1047, 110] width 11 height 11
click at [1048, 131] on span "Edit" at bounding box center [1055, 130] width 14 height 13
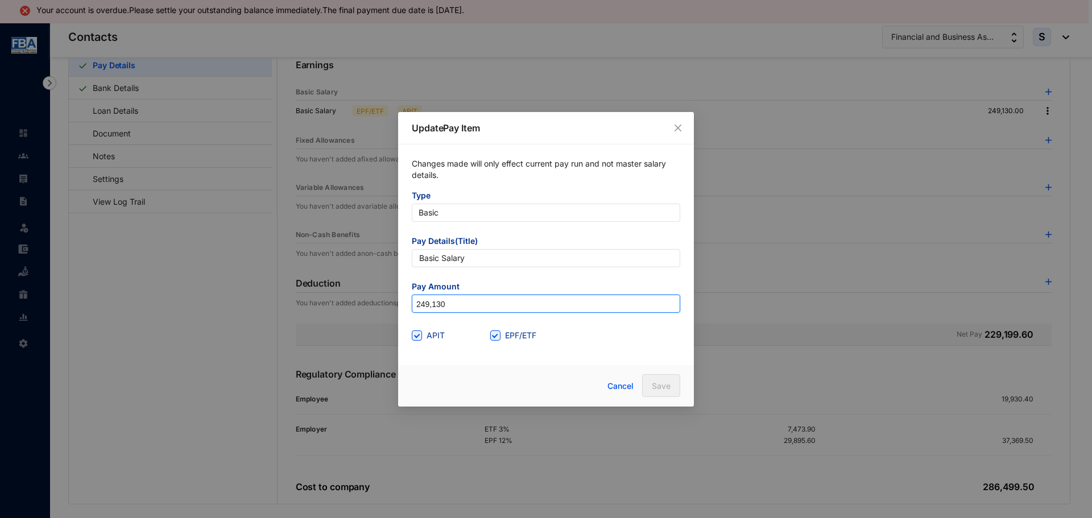
drag, startPoint x: 451, startPoint y: 300, endPoint x: 408, endPoint y: 313, distance: 44.8
click at [408, 313] on div "Changes made will only effect current pay run and not master salary details. Ty…" at bounding box center [546, 251] width 296 height 214
type input "151,000"
click at [676, 381] on button "Save" at bounding box center [661, 385] width 38 height 23
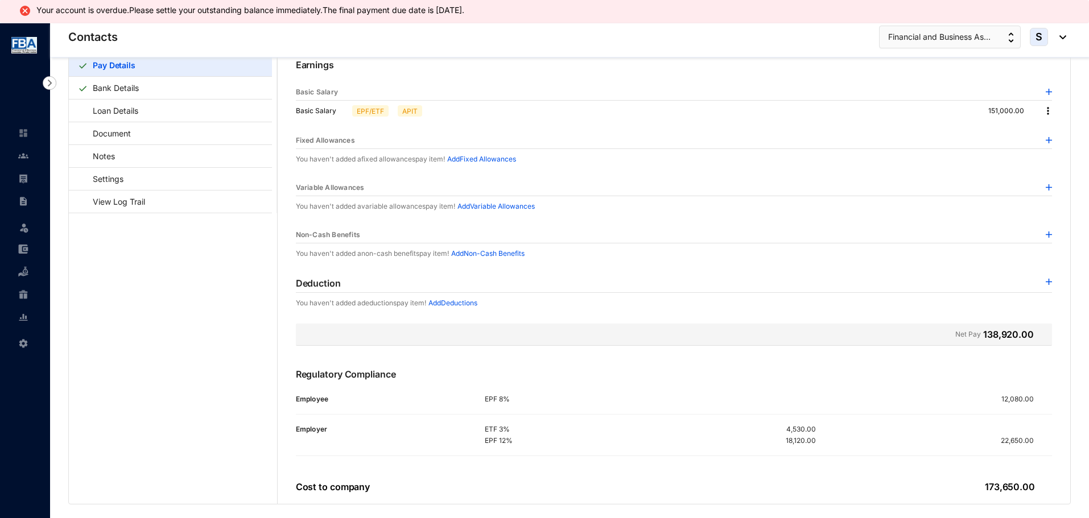
click at [1046, 109] on img at bounding box center [1047, 110] width 11 height 11
click at [1053, 134] on span "Edit" at bounding box center [1055, 130] width 14 height 13
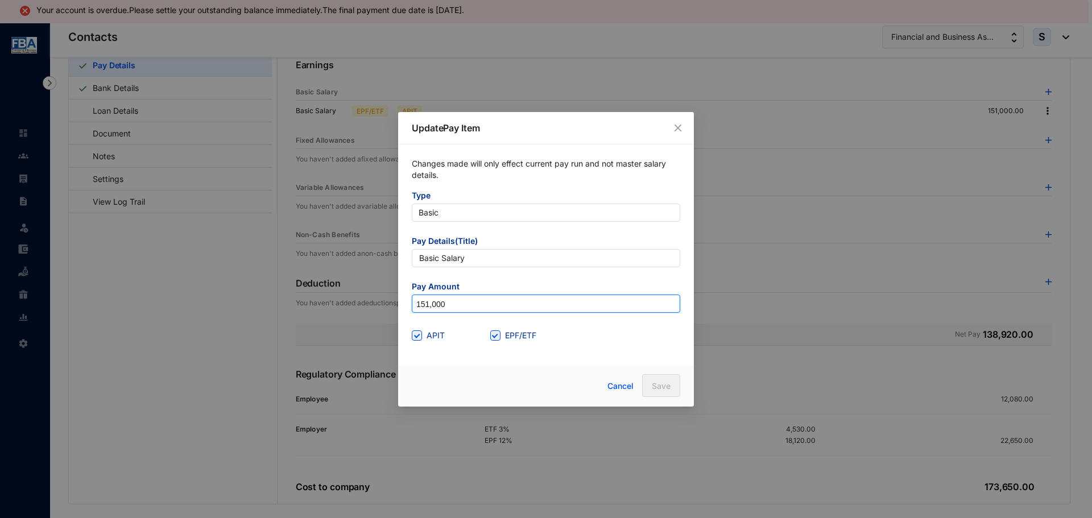
drag, startPoint x: 453, startPoint y: 306, endPoint x: 399, endPoint y: 312, distance: 53.8
click at [399, 312] on div "Changes made will only effect current pay run and not master salary details. Ty…" at bounding box center [546, 251] width 296 height 214
type input "249,130"
click at [650, 383] on button "Save" at bounding box center [661, 385] width 38 height 23
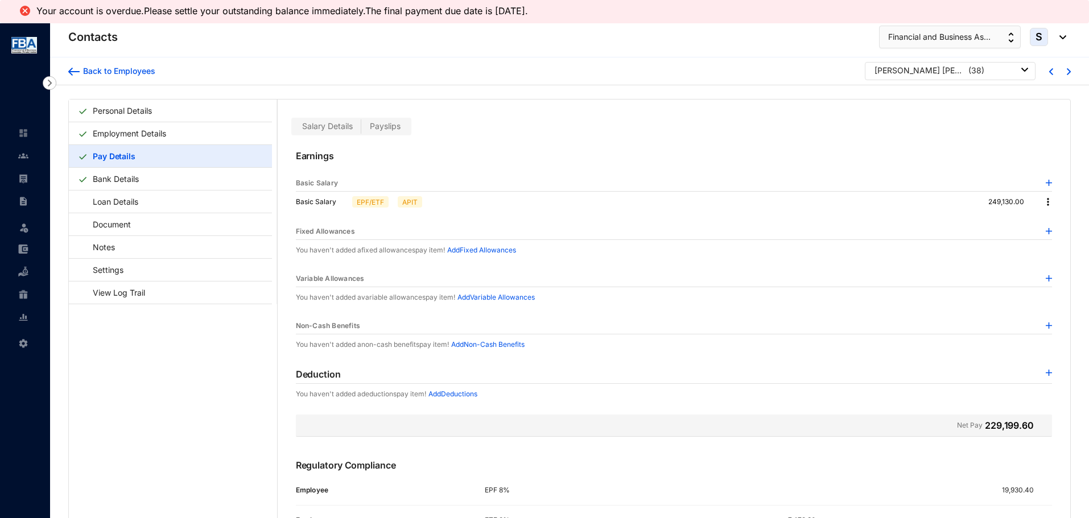
click at [374, 123] on span "Payslips" at bounding box center [385, 126] width 31 height 10
click at [361, 129] on input "Payslips" at bounding box center [361, 129] width 0 height 0
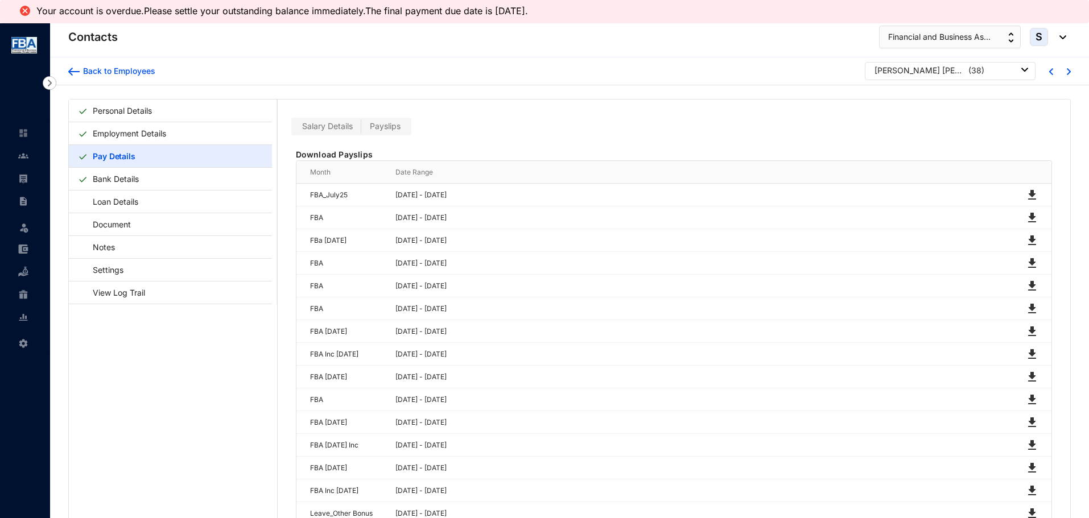
click at [342, 123] on span "Salary Details" at bounding box center [327, 126] width 51 height 10
click at [294, 129] on input "Salary Details" at bounding box center [294, 129] width 0 height 0
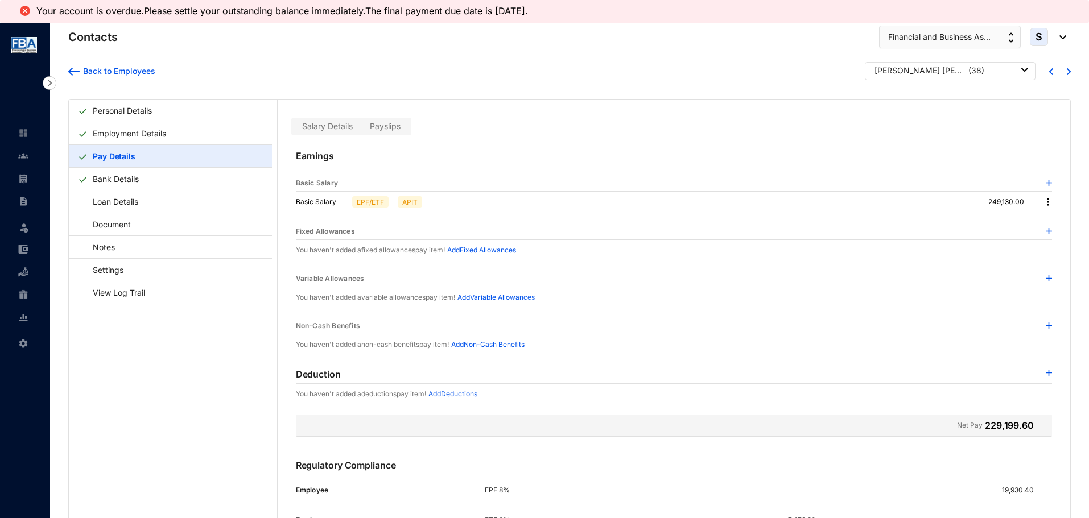
click at [1047, 205] on img at bounding box center [1047, 201] width 11 height 11
click at [1048, 222] on span "Edit" at bounding box center [1055, 221] width 14 height 13
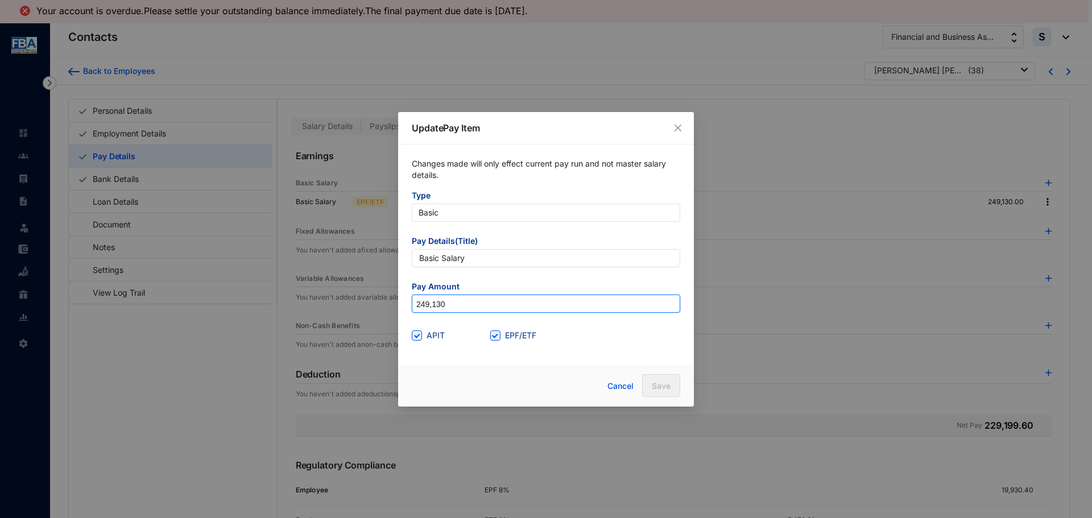
drag, startPoint x: 457, startPoint y: 305, endPoint x: 411, endPoint y: 282, distance: 51.9
click at [391, 307] on div "Update Pay Item Changes made will only effect current pay run and not master sa…" at bounding box center [546, 259] width 1092 height 518
type input "1,800,000"
click at [509, 357] on div "Changes made will only effect current pay run and not master salary details. Ty…" at bounding box center [546, 251] width 296 height 214
click at [667, 386] on span "Save" at bounding box center [661, 386] width 19 height 11
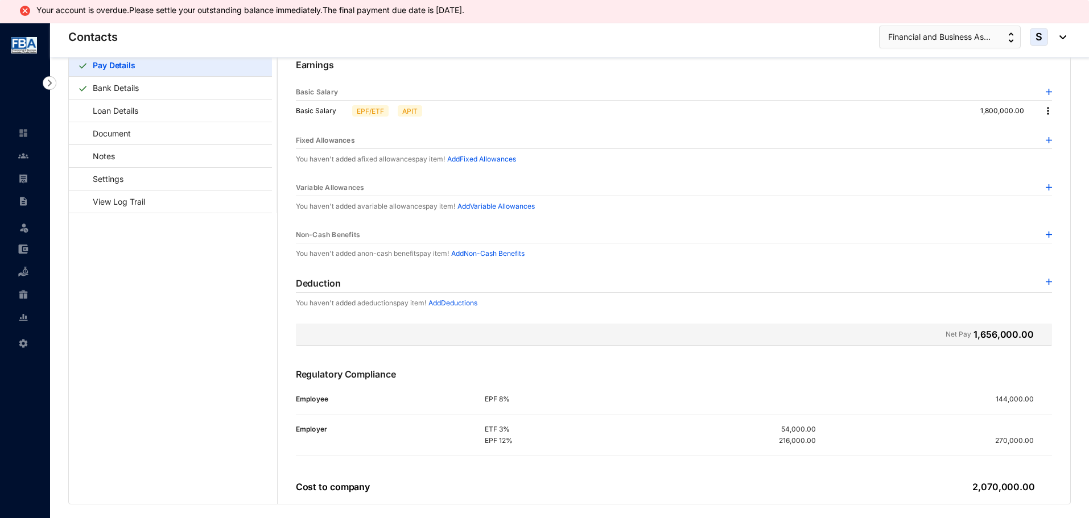
click at [1052, 112] on div "Earnings Basic Salary Basic Salary EPF/ETF APIT 1,800,000.00 Fixed Allowances Y…" at bounding box center [674, 274] width 792 height 460
click at [1044, 112] on img at bounding box center [1047, 110] width 11 height 11
click at [1048, 132] on span "Edit" at bounding box center [1055, 130] width 14 height 13
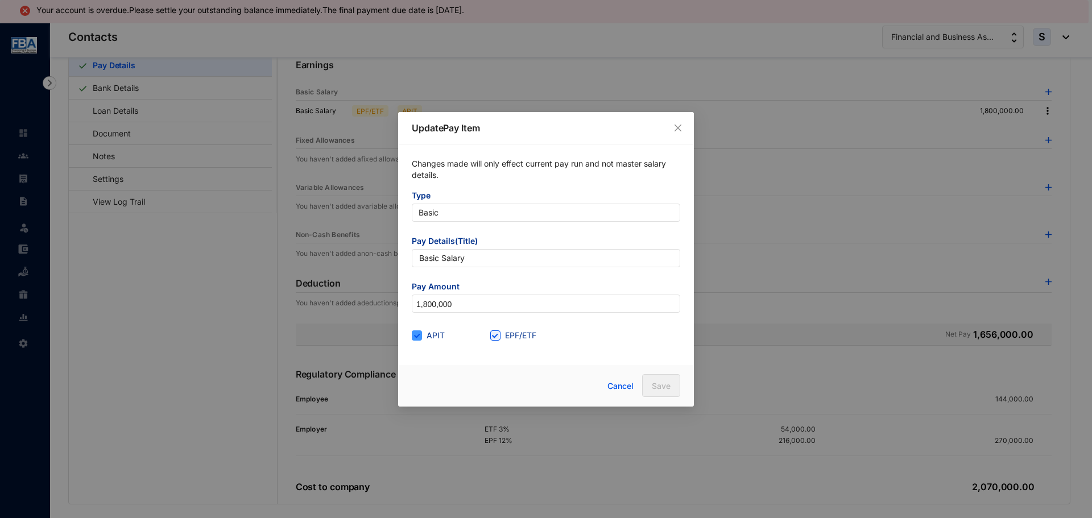
click at [418, 339] on span at bounding box center [417, 336] width 10 height 10
click at [418, 338] on input "APIT" at bounding box center [416, 335] width 8 height 8
checkbox input "false"
click at [492, 340] on span at bounding box center [495, 336] width 10 height 10
click at [492, 338] on input "EPF/ETF" at bounding box center [494, 335] width 8 height 8
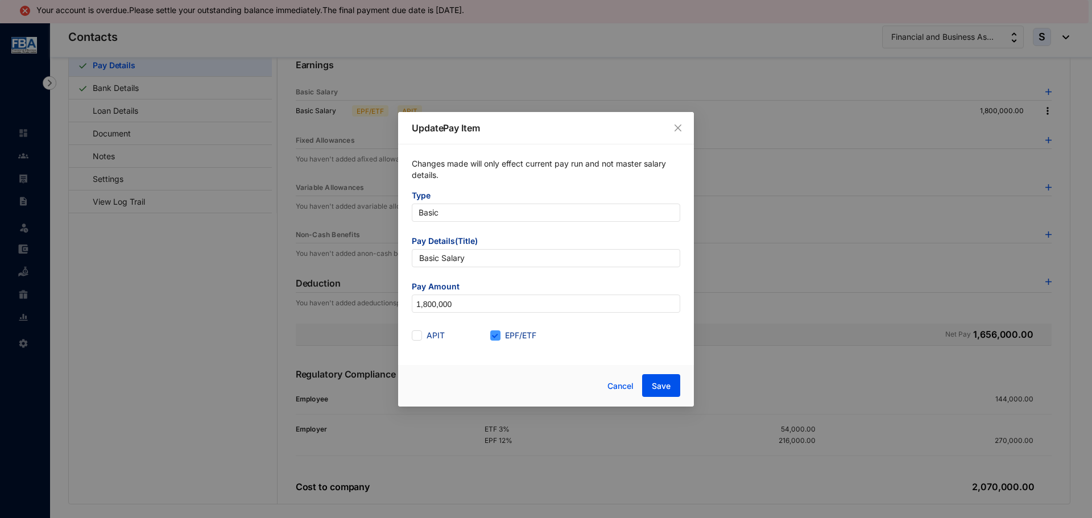
checkbox input "false"
click at [612, 385] on span "Cancel" at bounding box center [621, 386] width 26 height 13
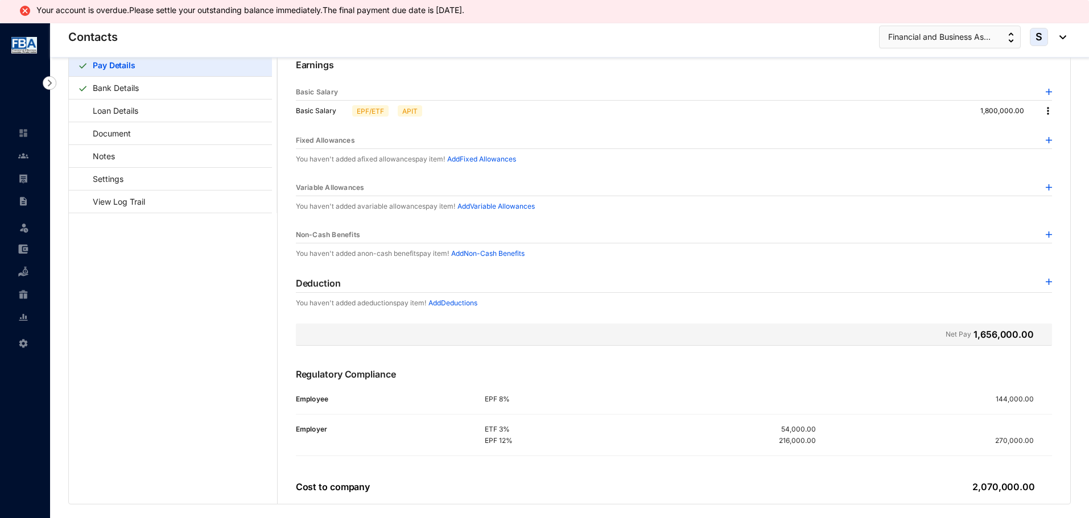
drag, startPoint x: 1044, startPoint y: 111, endPoint x: 731, endPoint y: 251, distance: 342.7
click at [1043, 111] on img at bounding box center [1047, 110] width 11 height 11
click at [1062, 127] on li "Edit" at bounding box center [1055, 130] width 28 height 18
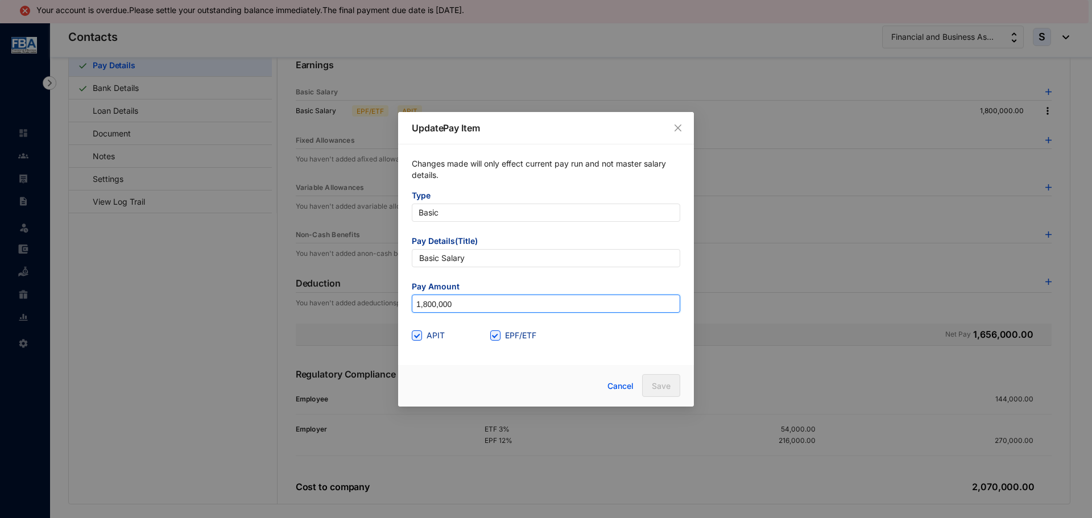
drag, startPoint x: 454, startPoint y: 307, endPoint x: 393, endPoint y: 311, distance: 61.6
click at [393, 311] on div "Update Pay Item Changes made will only effect current pay run and not master sa…" at bounding box center [546, 259] width 1092 height 518
type input "249,130"
click at [655, 389] on span "Save" at bounding box center [661, 386] width 19 height 11
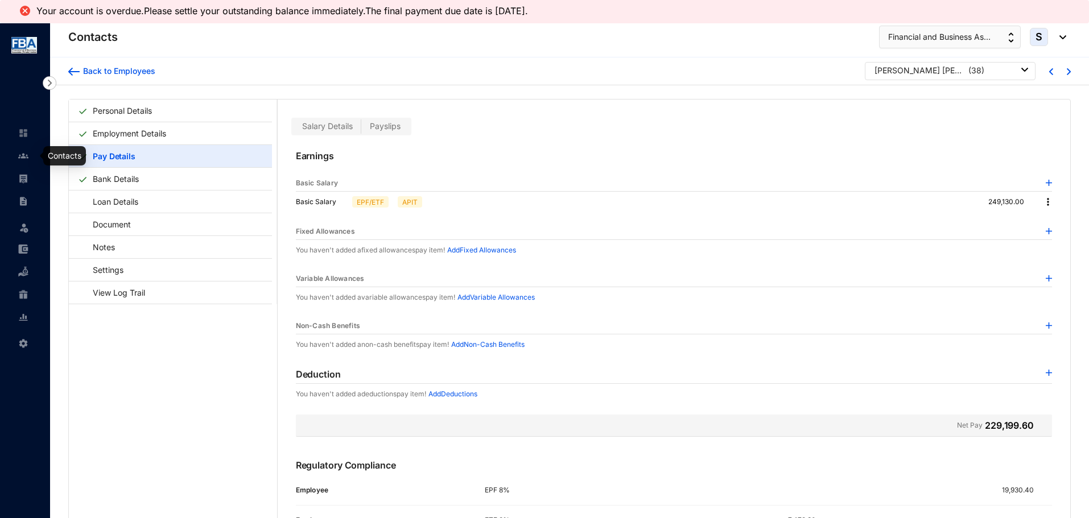
click at [21, 154] on img at bounding box center [23, 156] width 10 height 10
